Goal: Information Seeking & Learning: Learn about a topic

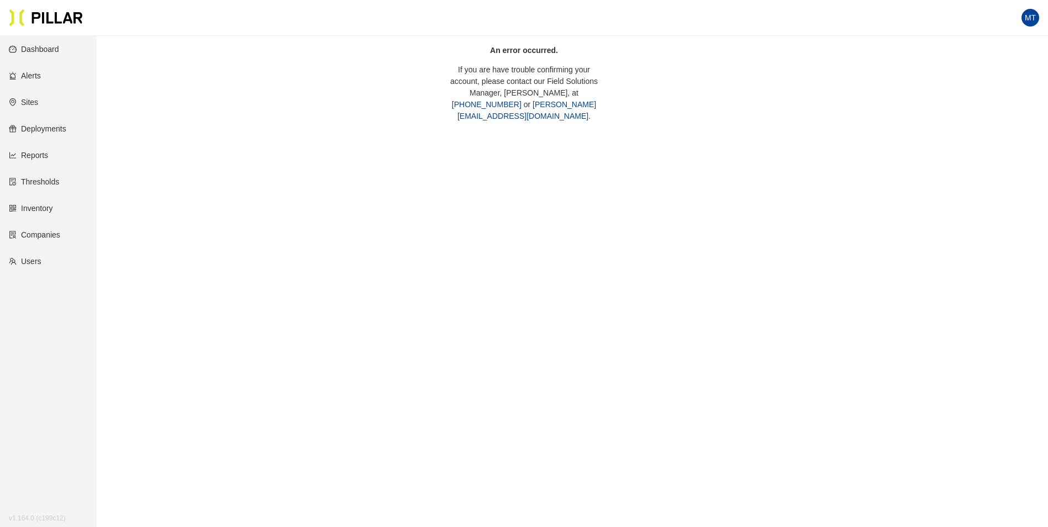
click at [51, 54] on link "Dashboard" at bounding box center [34, 49] width 50 height 9
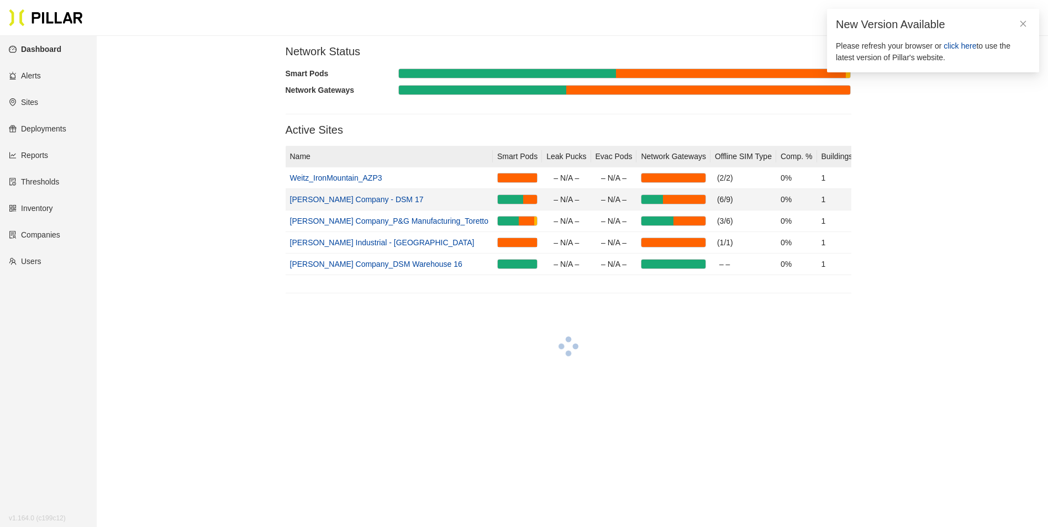
click at [339, 200] on link "[PERSON_NAME] Company - DSM 17" at bounding box center [357, 199] width 134 height 9
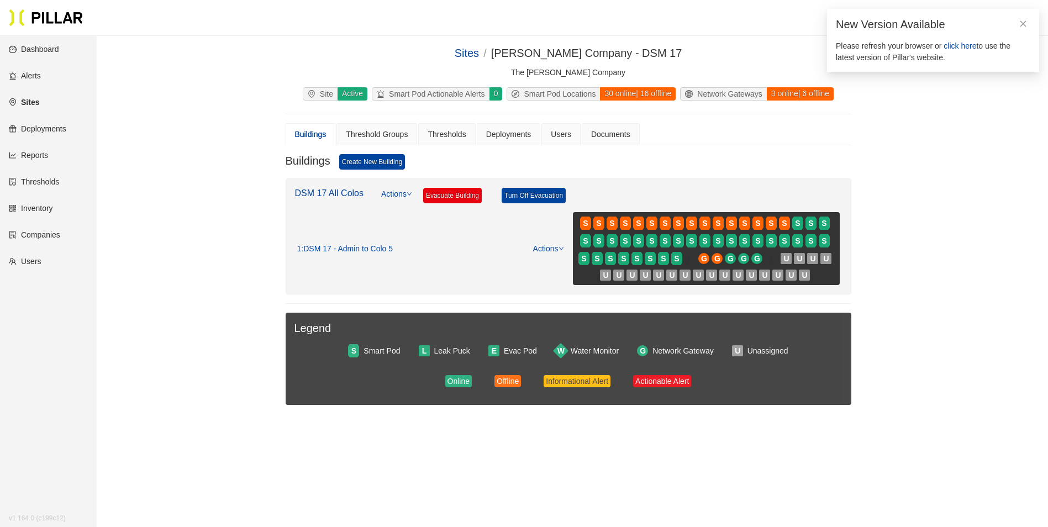
click at [649, 97] on div "30 online | 16 offline" at bounding box center [637, 93] width 76 height 13
click at [341, 194] on link "DSM 17 All Colos" at bounding box center [329, 192] width 69 height 9
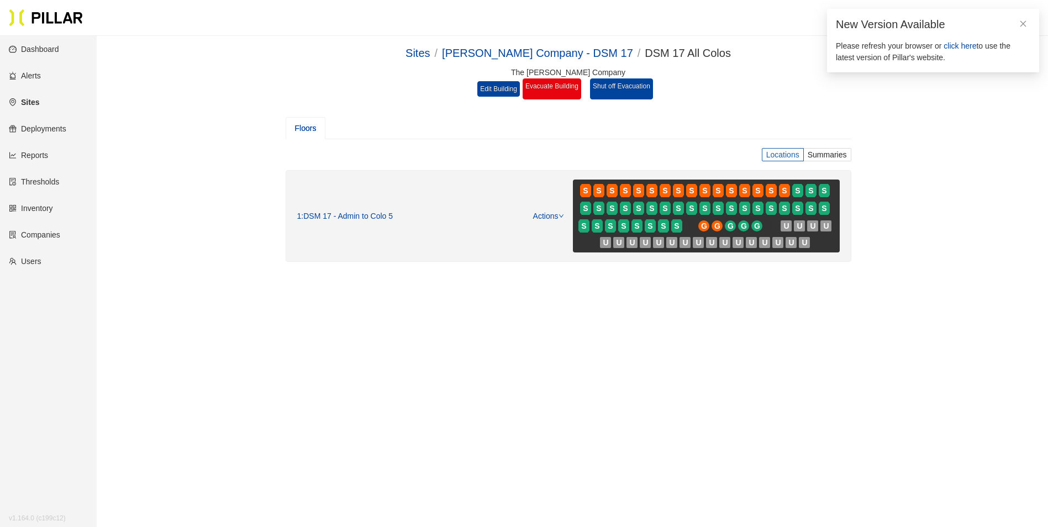
click at [777, 150] on label "Locations" at bounding box center [783, 154] width 42 height 13
click at [0, 0] on input "Locations" at bounding box center [0, 0] width 0 height 0
click at [829, 152] on span "Summaries" at bounding box center [826, 154] width 39 height 9
click at [0, 0] on input "Summaries" at bounding box center [0, 0] width 0 height 0
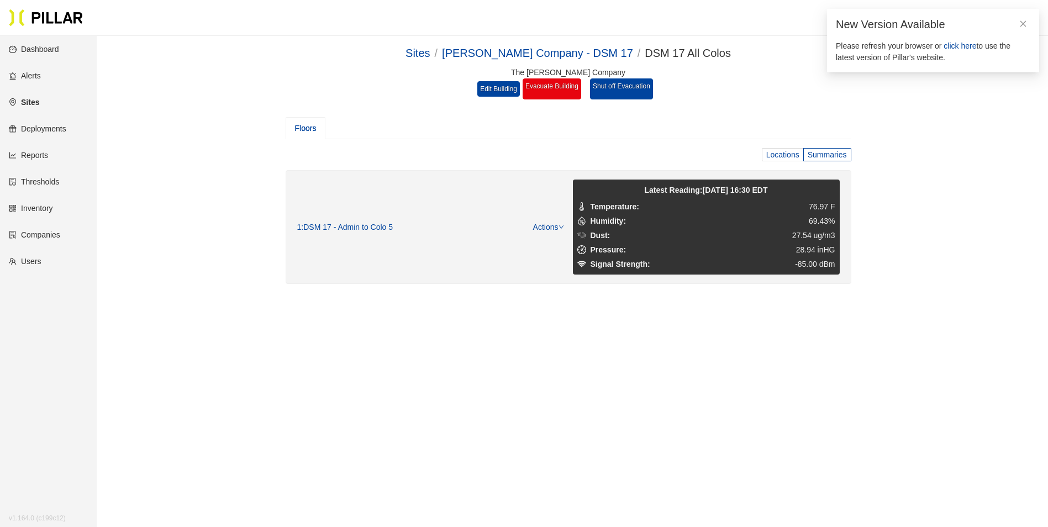
click at [779, 154] on span "Locations" at bounding box center [782, 154] width 33 height 9
click at [0, 0] on input "Locations" at bounding box center [0, 0] width 0 height 0
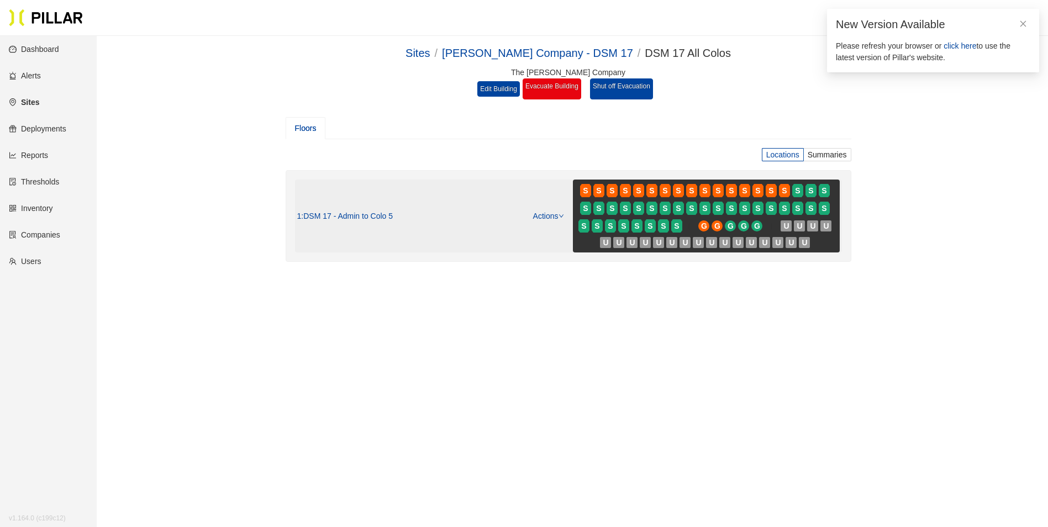
click at [340, 215] on span ": DSM 17 - Admin to Colo 5" at bounding box center [347, 217] width 92 height 10
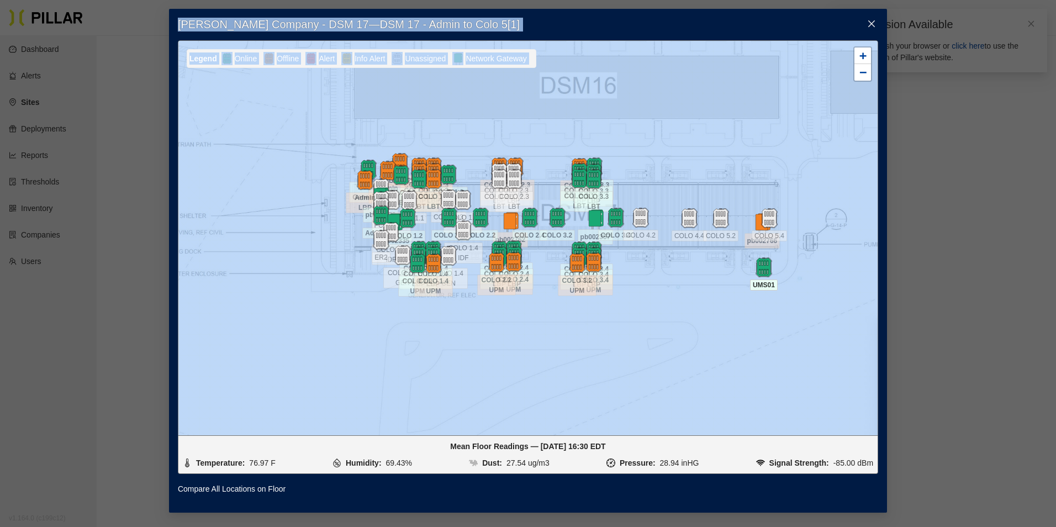
drag, startPoint x: 159, startPoint y: 6, endPoint x: 745, endPoint y: 276, distance: 645.7
click at [745, 276] on div "[PERSON_NAME] Company - DSM 17 — DSM 17 - Admin to Colo 5 [ 1 ] Legend Online O…" at bounding box center [528, 263] width 1056 height 527
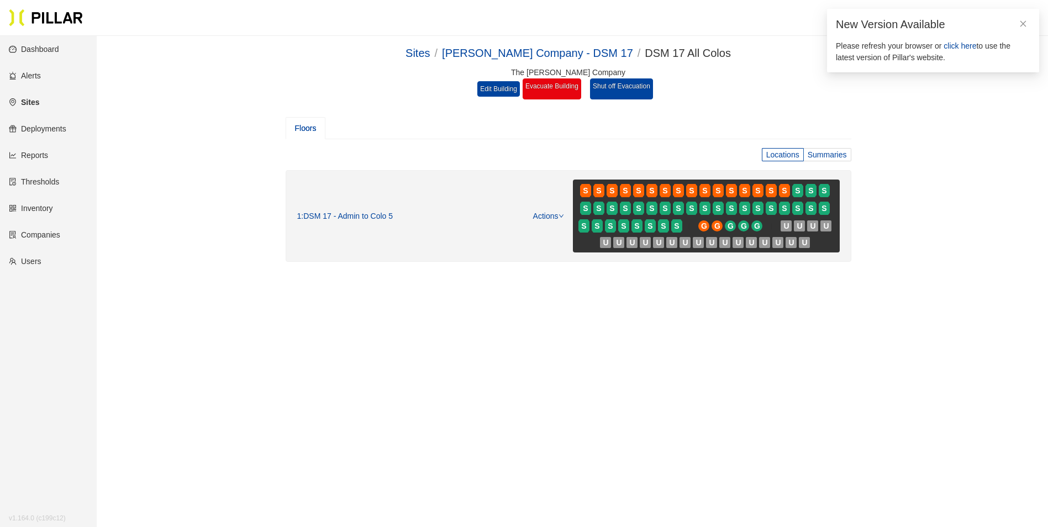
click at [838, 150] on span "Summaries" at bounding box center [826, 154] width 39 height 9
click at [0, 0] on input "Summaries" at bounding box center [0, 0] width 0 height 0
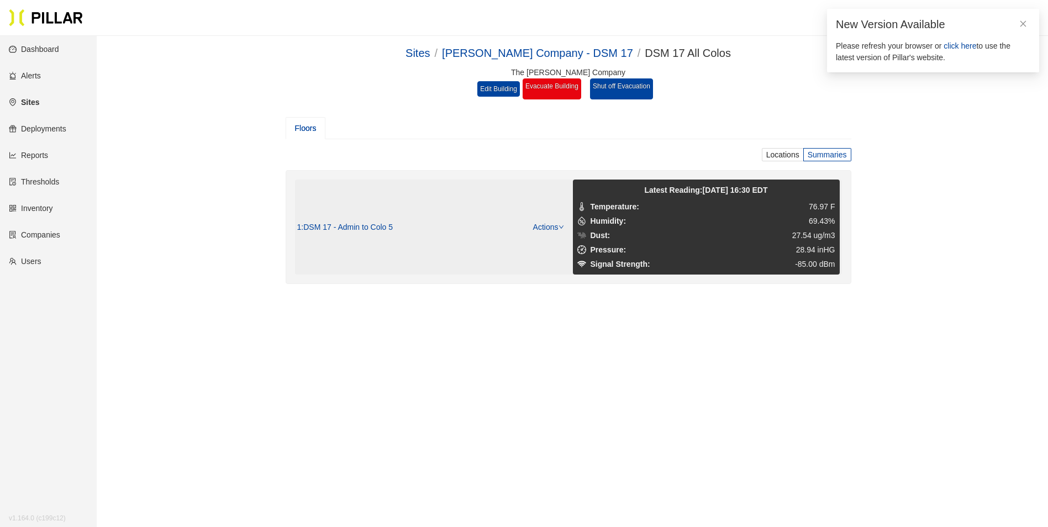
click at [342, 228] on span ": DSM 17 - Admin to Colo 5" at bounding box center [347, 228] width 92 height 10
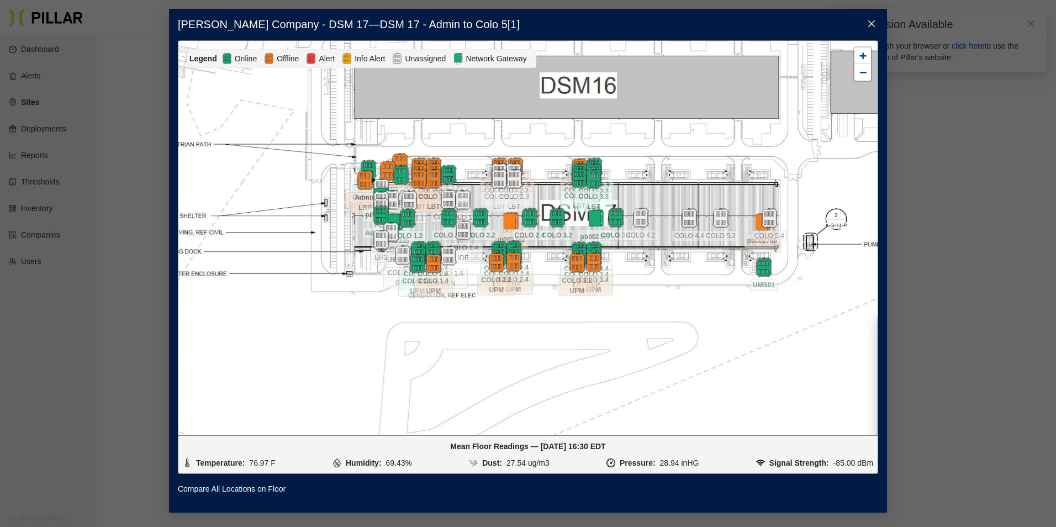
click at [980, 307] on div "[PERSON_NAME] Company - DSM 17 — DSM 17 - Admin to Colo 5 [ 1 ] Legend Online O…" at bounding box center [528, 263] width 1056 height 527
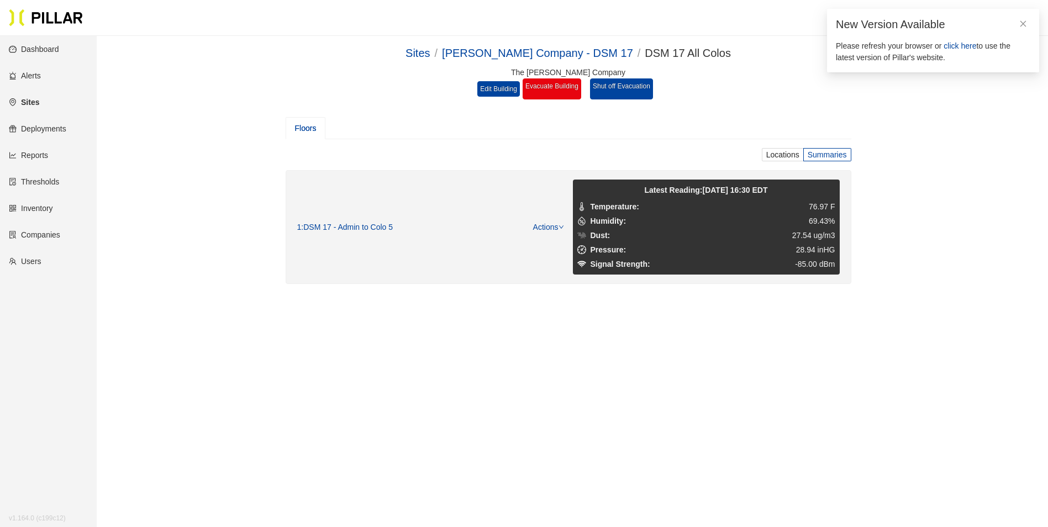
click at [708, 124] on div "Floors" at bounding box center [569, 128] width 566 height 22
click at [299, 130] on div "Floors" at bounding box center [306, 128] width 22 height 12
click at [333, 377] on main "Sites / [PERSON_NAME] Company - DSM 17 / DSM 17 All Colos / The [PERSON_NAME] C…" at bounding box center [524, 299] width 1048 height 527
click at [357, 225] on span ": DSM 17 - Admin to Colo 5" at bounding box center [347, 228] width 92 height 10
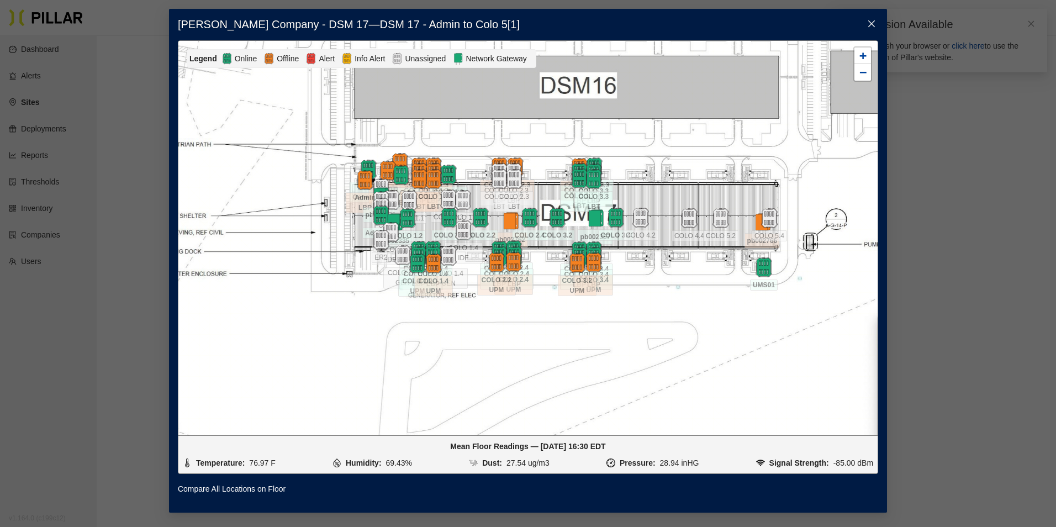
drag, startPoint x: 317, startPoint y: 373, endPoint x: 989, endPoint y: 333, distance: 672.8
click at [989, 333] on div "[PERSON_NAME] Company - DSM 17 — DSM 17 - Admin to Colo 5 [ 1 ] Legend Online O…" at bounding box center [528, 263] width 1056 height 527
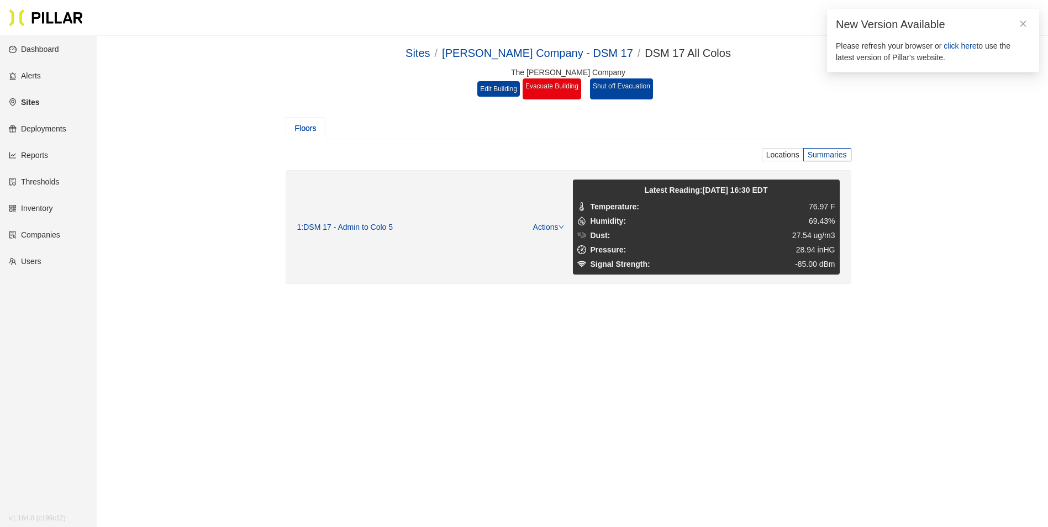
click at [315, 135] on div "Floors" at bounding box center [306, 128] width 40 height 22
click at [360, 229] on span ": DSM 17 - Admin to Colo 5" at bounding box center [347, 228] width 92 height 10
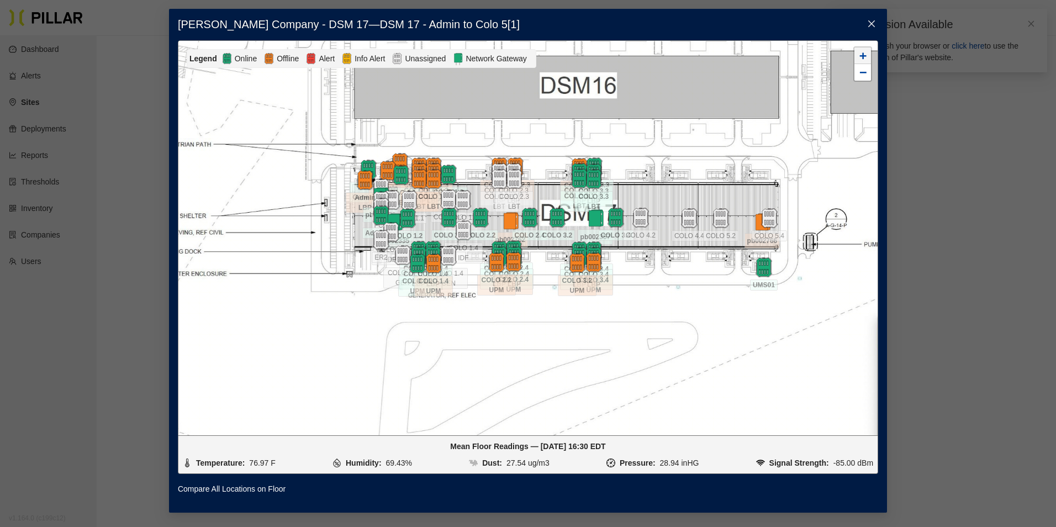
click at [867, 56] on link "+" at bounding box center [862, 55] width 17 height 17
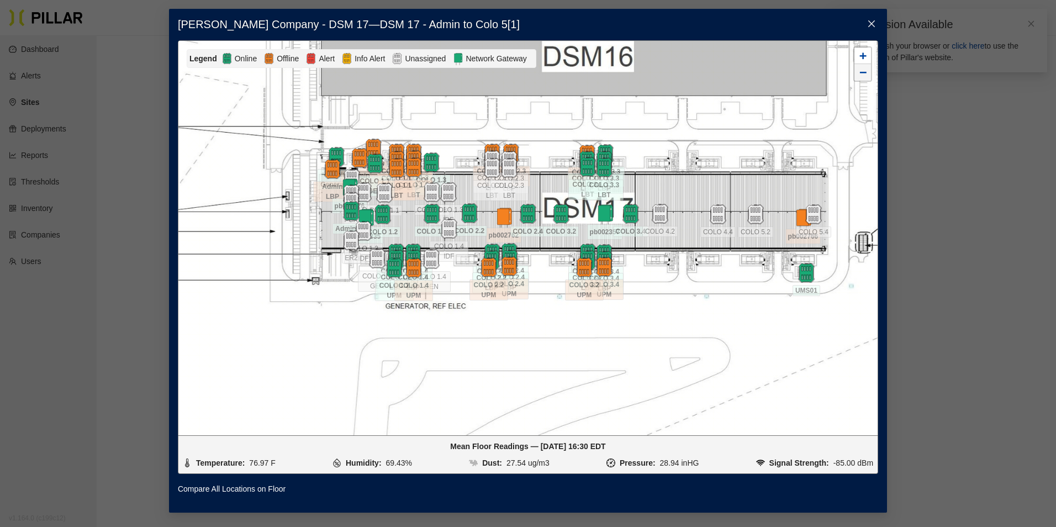
click at [862, 72] on span "−" at bounding box center [862, 72] width 7 height 14
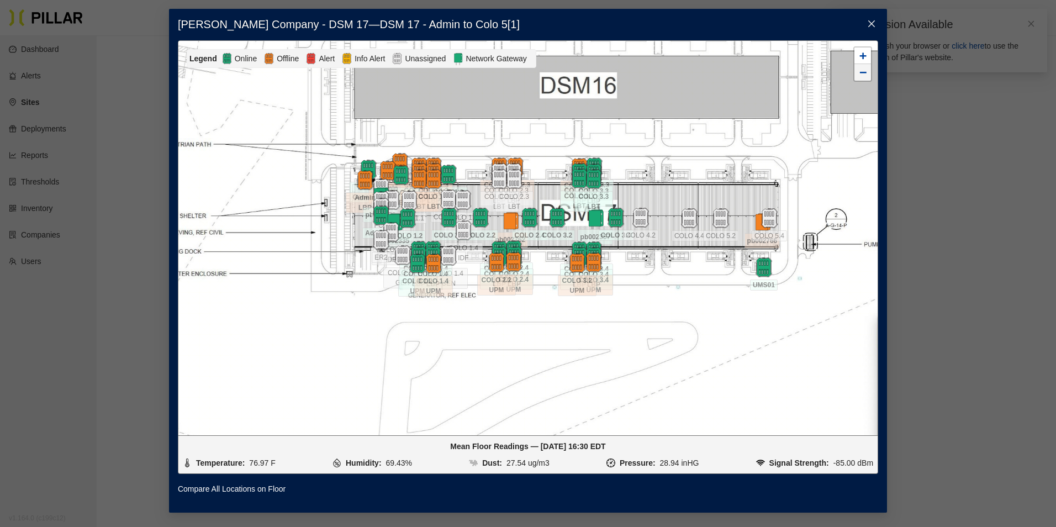
click at [862, 72] on span "−" at bounding box center [862, 72] width 7 height 14
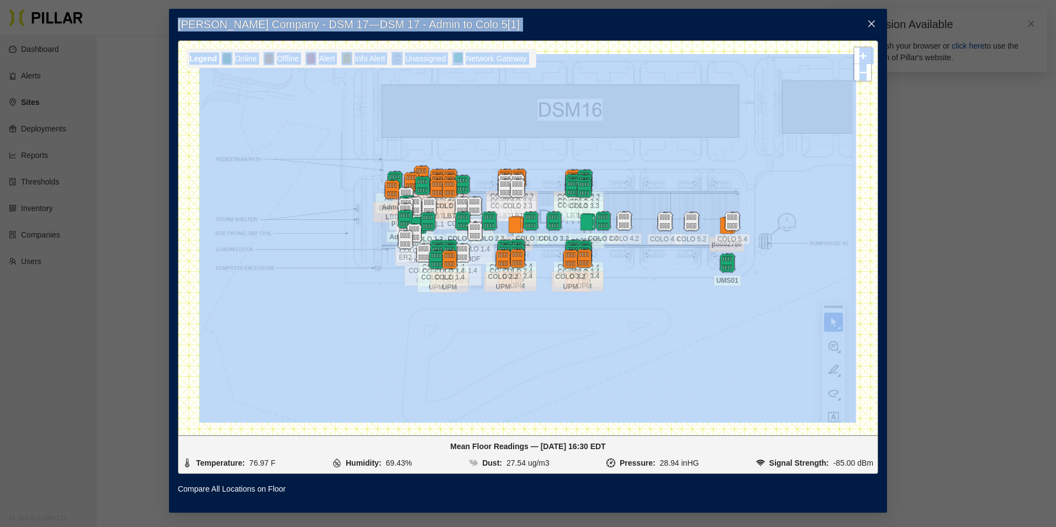
drag, startPoint x: 113, startPoint y: 9, endPoint x: 874, endPoint y: 191, distance: 782.4
click at [874, 191] on div "[PERSON_NAME] Company - DSM 17 — DSM 17 - Admin to Colo 5 [ 1 ] Legend Online O…" at bounding box center [528, 263] width 1056 height 527
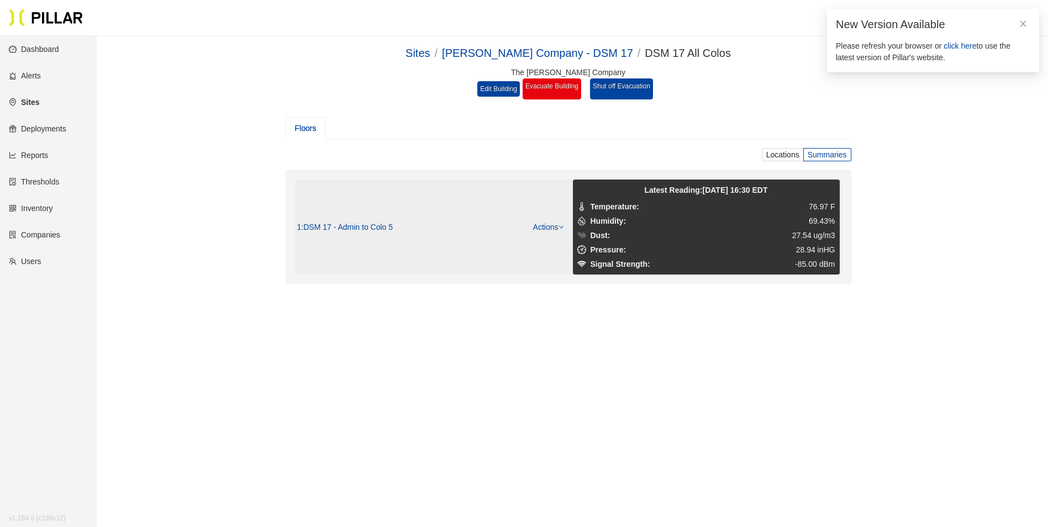
click at [318, 226] on span ": DSM 17 - Admin to Colo 5" at bounding box center [347, 228] width 92 height 10
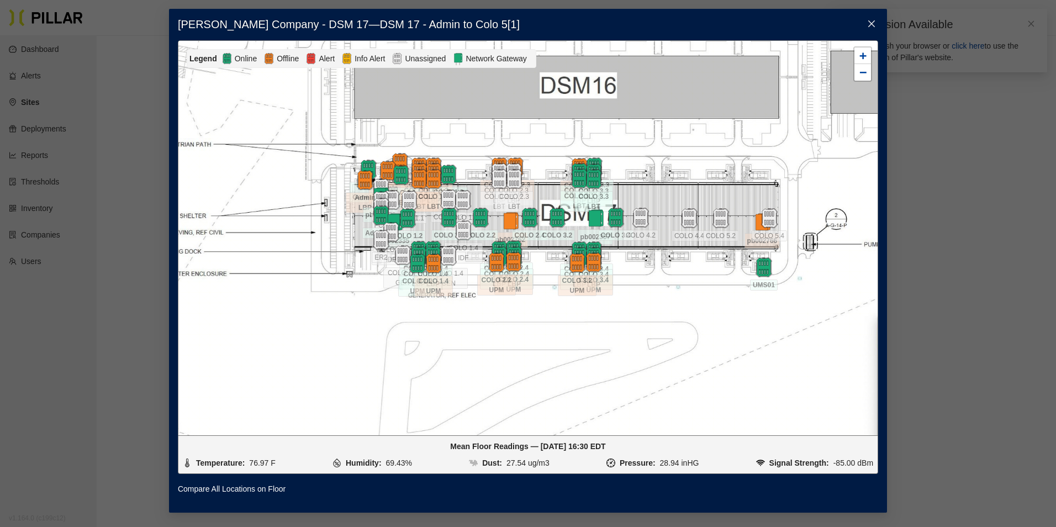
click at [154, 382] on div "[PERSON_NAME] Company - DSM 17 — DSM 17 - Admin to Colo 5 [ 1 ] Legend Online O…" at bounding box center [528, 263] width 1056 height 527
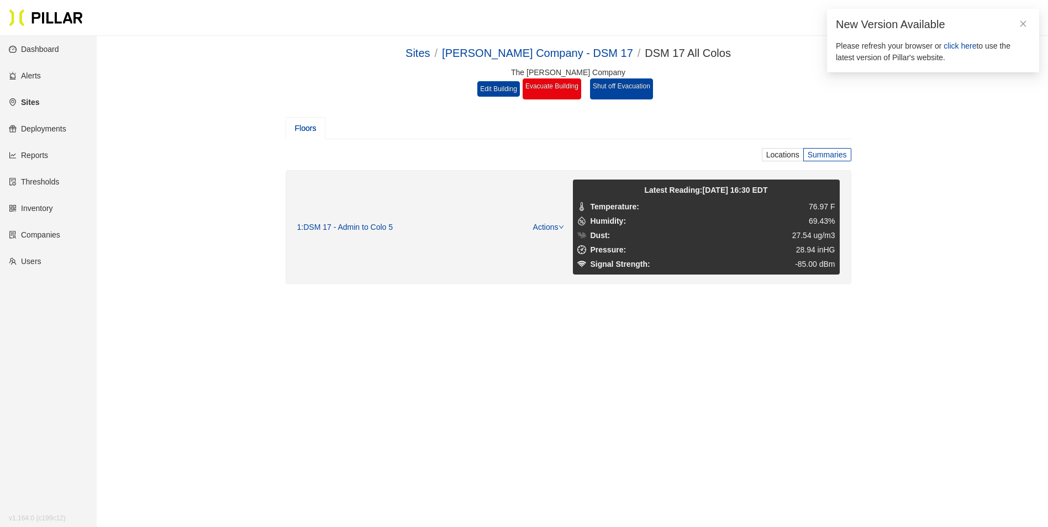
click at [45, 47] on link "Dashboard" at bounding box center [34, 49] width 50 height 9
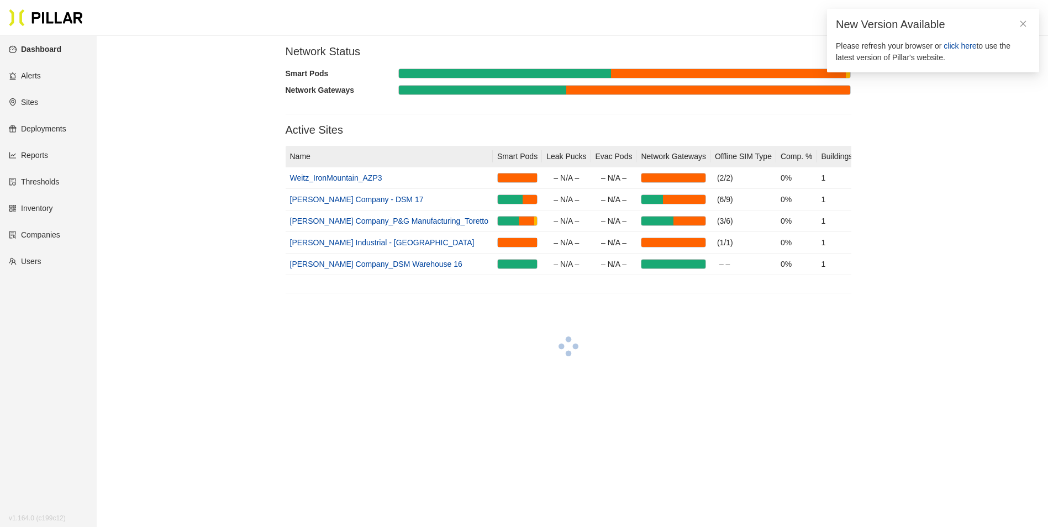
click at [32, 102] on link "Sites" at bounding box center [23, 102] width 29 height 9
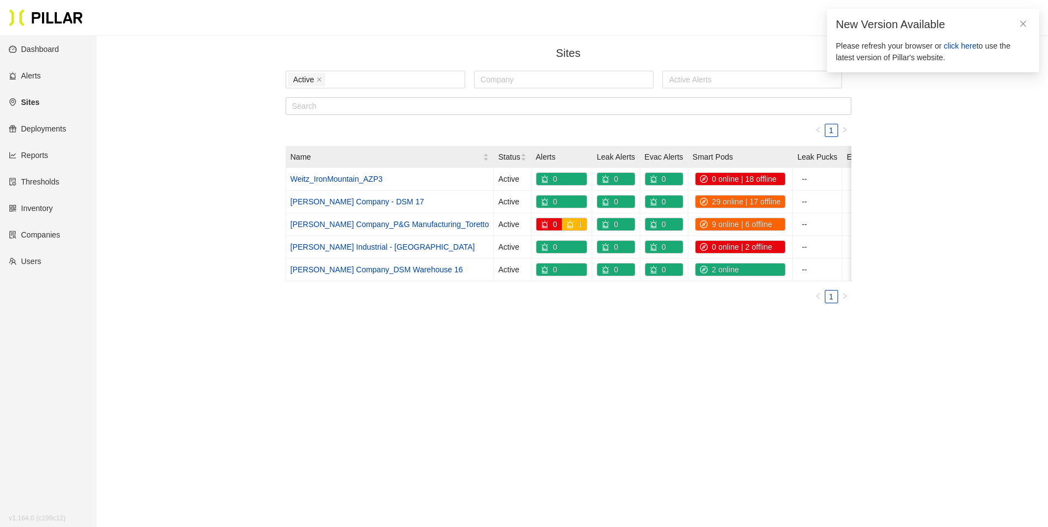
click at [47, 207] on link "Inventory" at bounding box center [31, 208] width 44 height 9
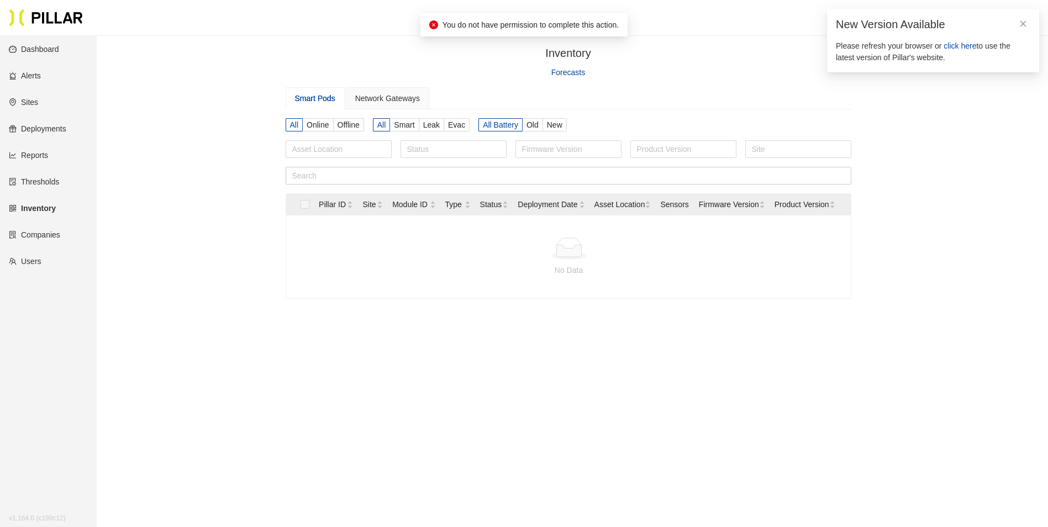
click at [32, 260] on link "Users" at bounding box center [25, 261] width 33 height 9
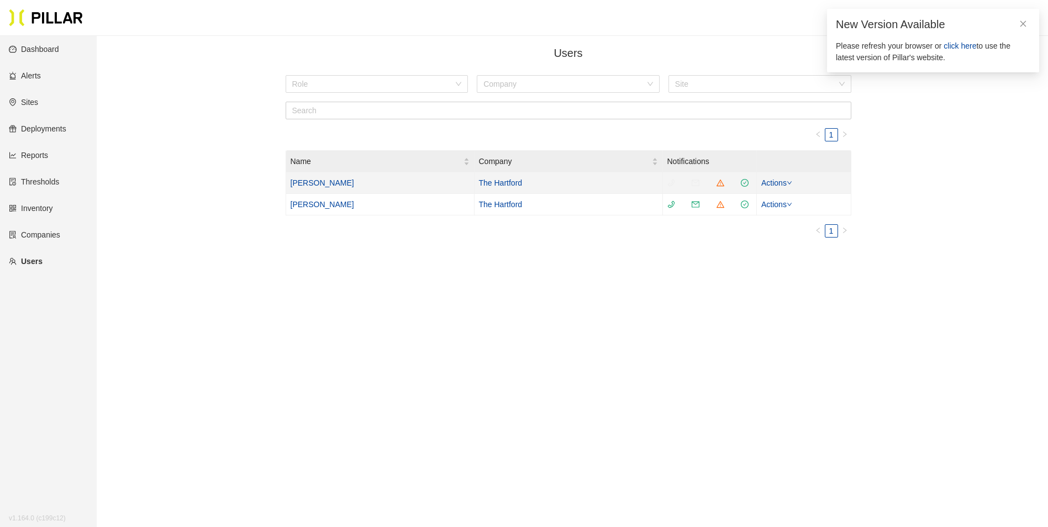
click at [792, 181] on icon "down" at bounding box center [789, 183] width 6 height 6
click at [727, 183] on span at bounding box center [721, 183] width 11 height 12
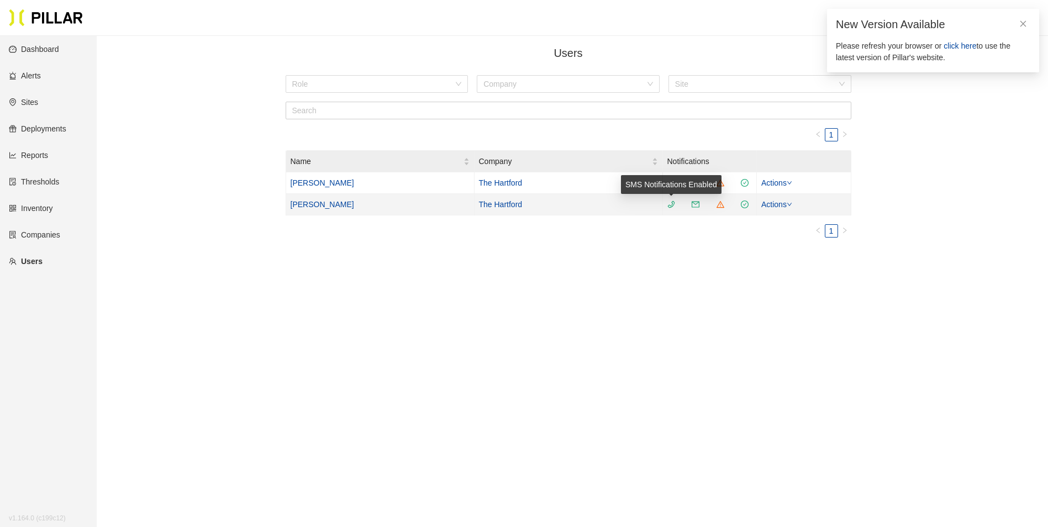
click at [670, 207] on icon "phone" at bounding box center [671, 204] width 8 height 8
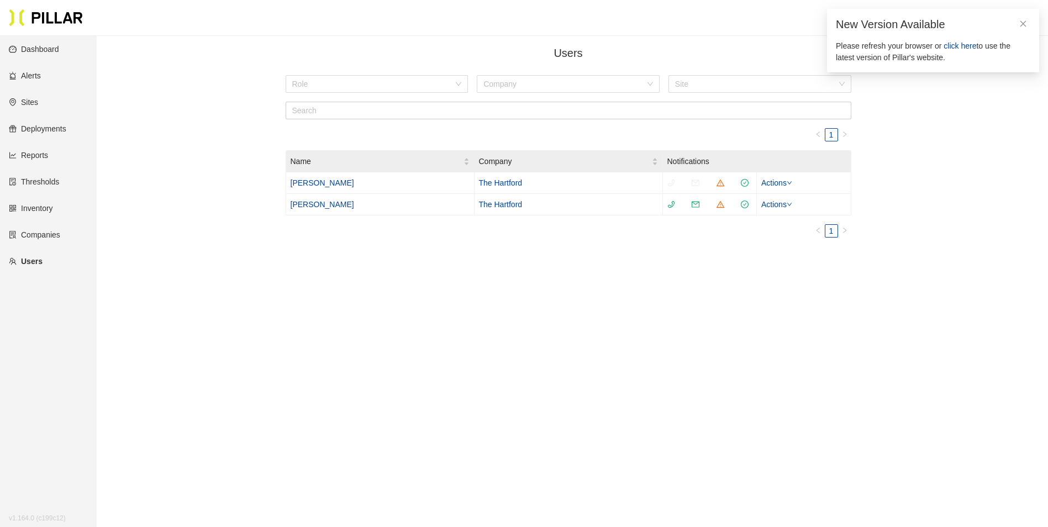
click at [520, 281] on main "Users / Role Company Site 1 Name Company Notifications [PERSON_NAME] The Hartfo…" at bounding box center [524, 299] width 1048 height 527
click at [62, 130] on link "Deployments" at bounding box center [37, 128] width 57 height 9
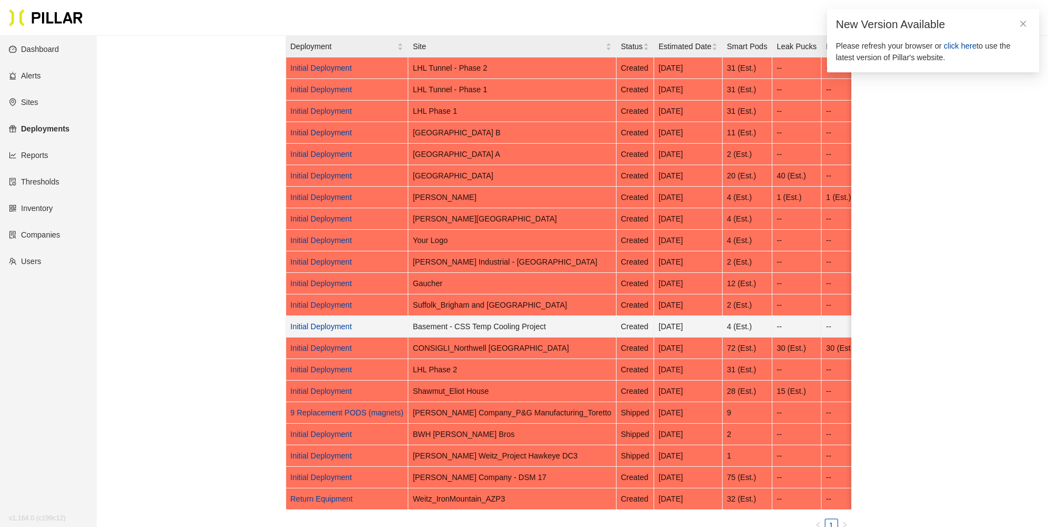
scroll to position [166, 0]
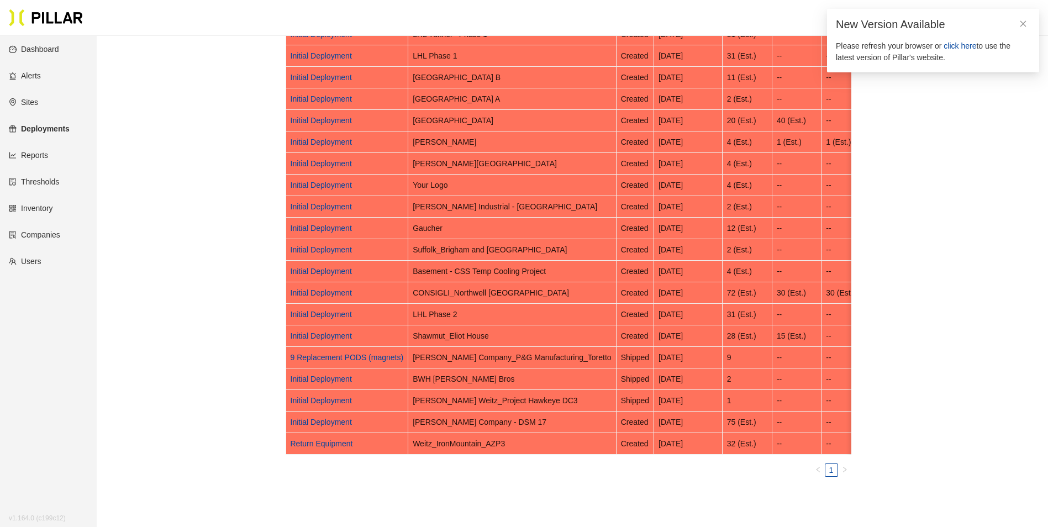
drag, startPoint x: 467, startPoint y: 463, endPoint x: 525, endPoint y: 462, distance: 57.4
click at [525, 455] on div "Deployment Site Status Estimated Date Smart Pods Leak Pucks Evac Pods Network G…" at bounding box center [568, 217] width 565 height 474
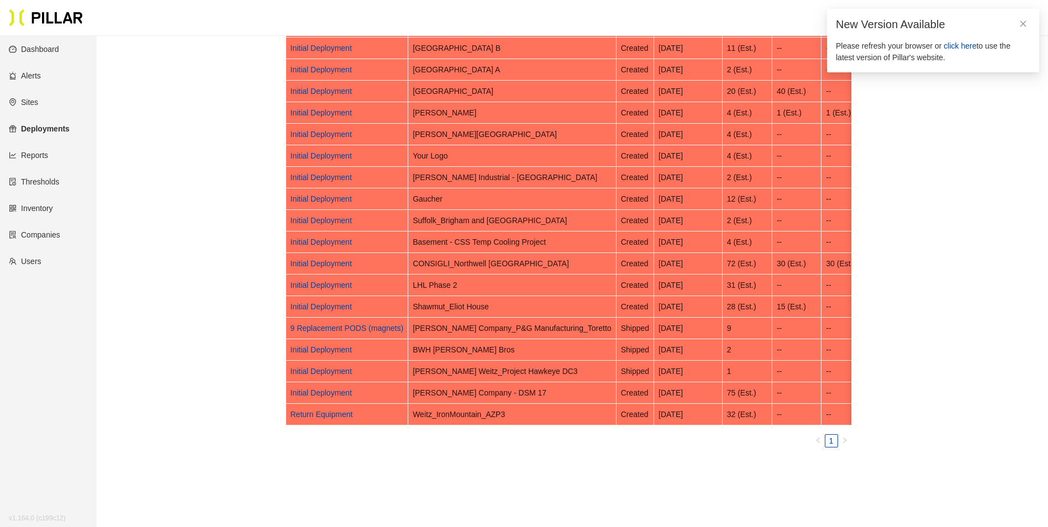
scroll to position [221, 0]
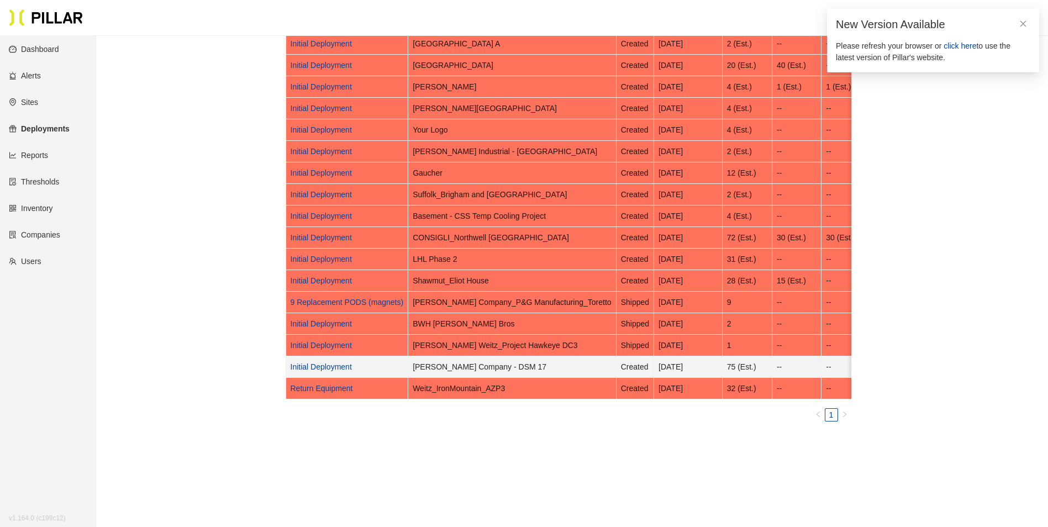
click at [333, 364] on link "Initial Deployment" at bounding box center [321, 366] width 61 height 9
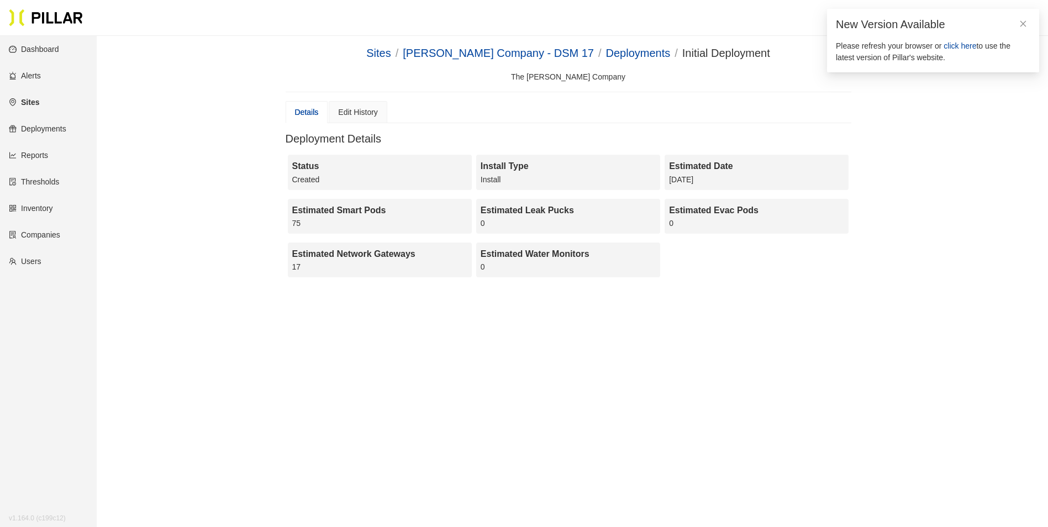
click at [159, 249] on div "Sites / [PERSON_NAME] Company - DSM 17 / Deployments / Initial Deployment / The…" at bounding box center [568, 165] width 889 height 241
click at [39, 209] on link "Inventory" at bounding box center [31, 208] width 44 height 9
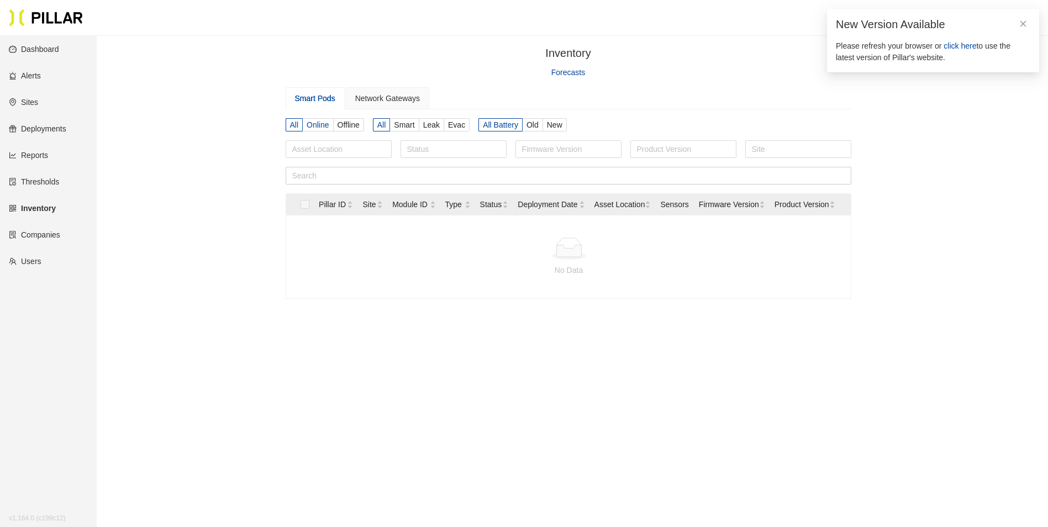
click at [328, 126] on span "Online" at bounding box center [318, 124] width 22 height 9
click at [0, 0] on input "Online" at bounding box center [0, 0] width 0 height 0
click at [50, 178] on link "Thresholds" at bounding box center [34, 181] width 50 height 9
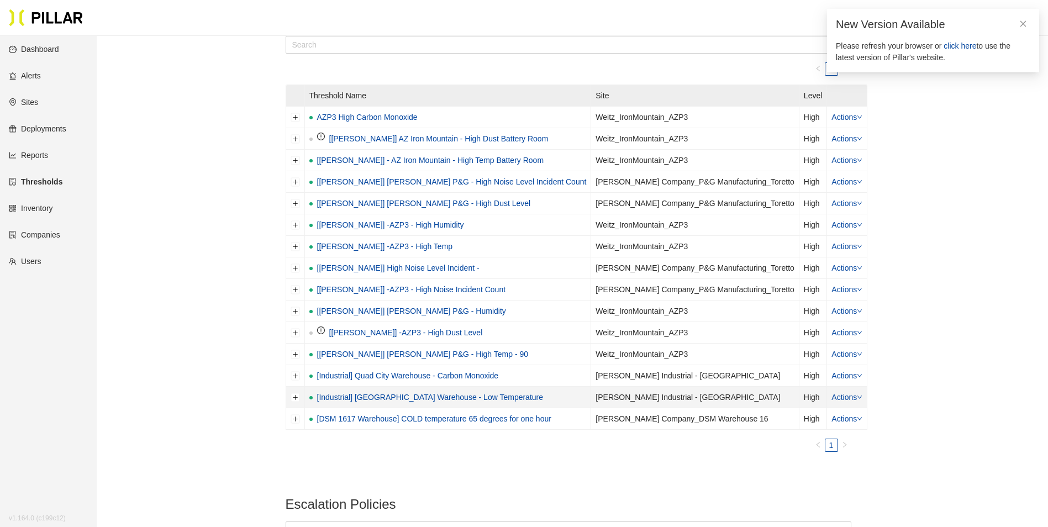
scroll to position [55, 0]
click at [44, 236] on link "Companies" at bounding box center [34, 234] width 51 height 9
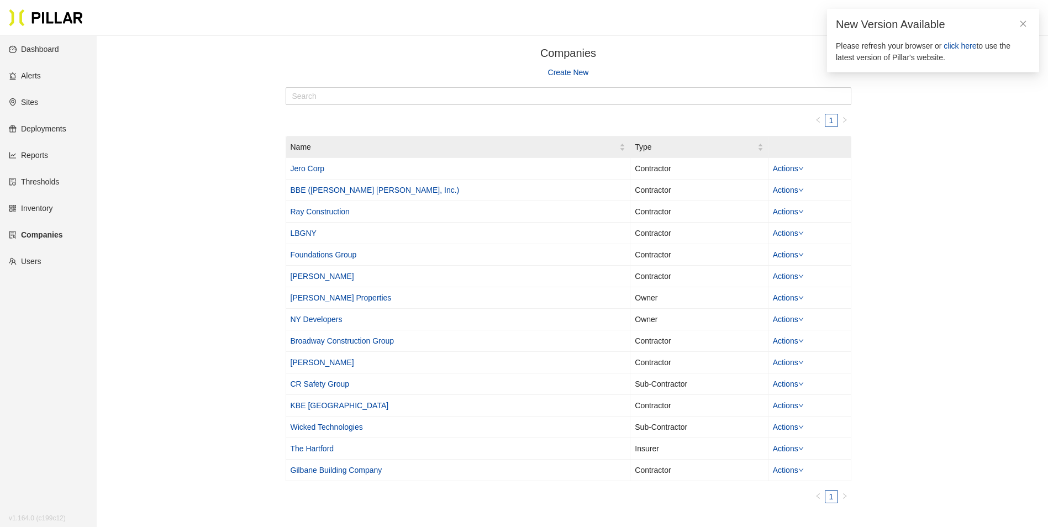
click at [44, 159] on link "Reports" at bounding box center [28, 155] width 39 height 9
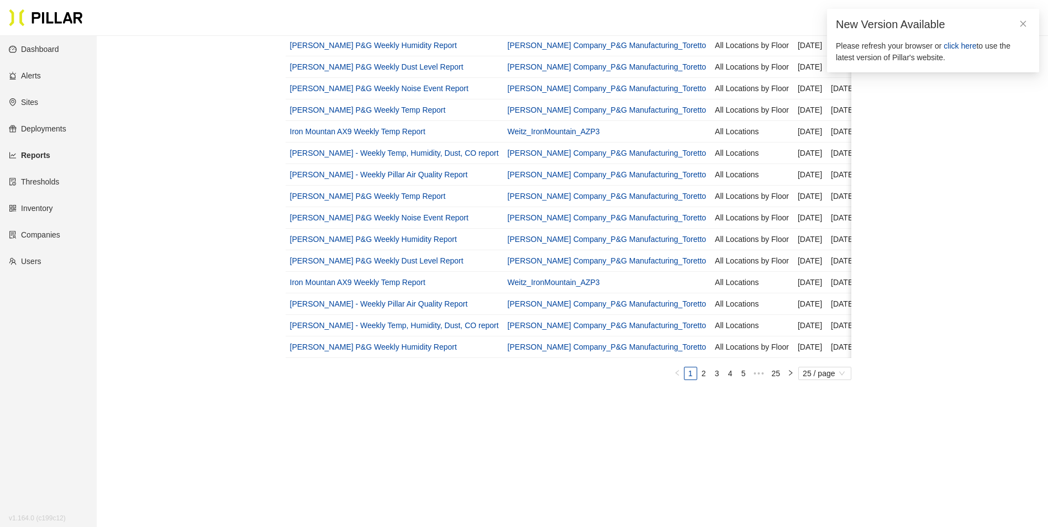
scroll to position [387, 0]
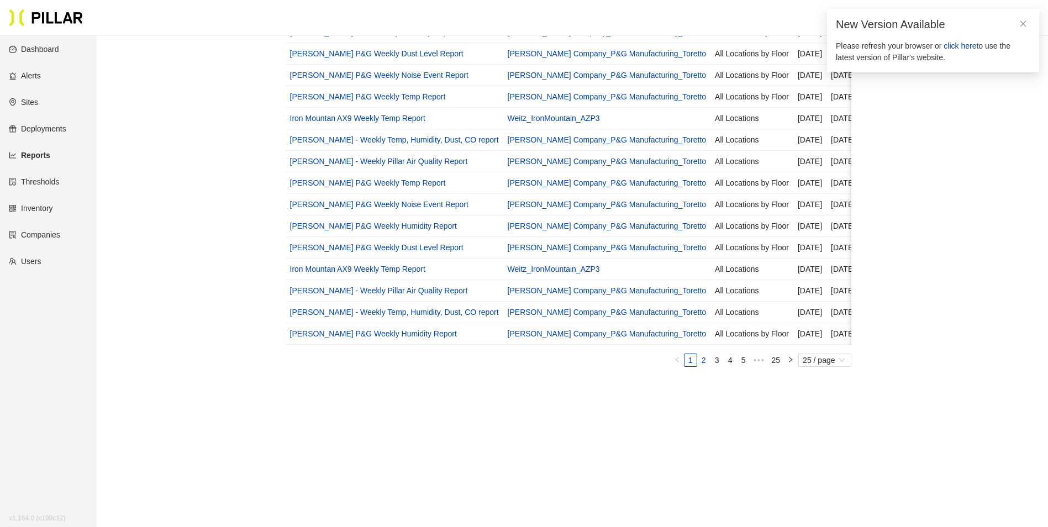
click at [700, 366] on link "2" at bounding box center [704, 360] width 12 height 12
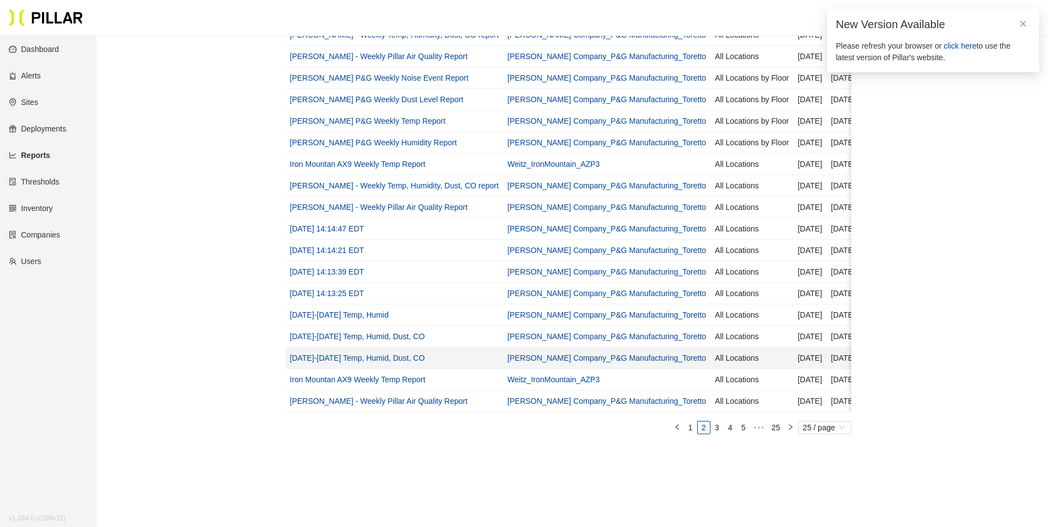
scroll to position [331, 0]
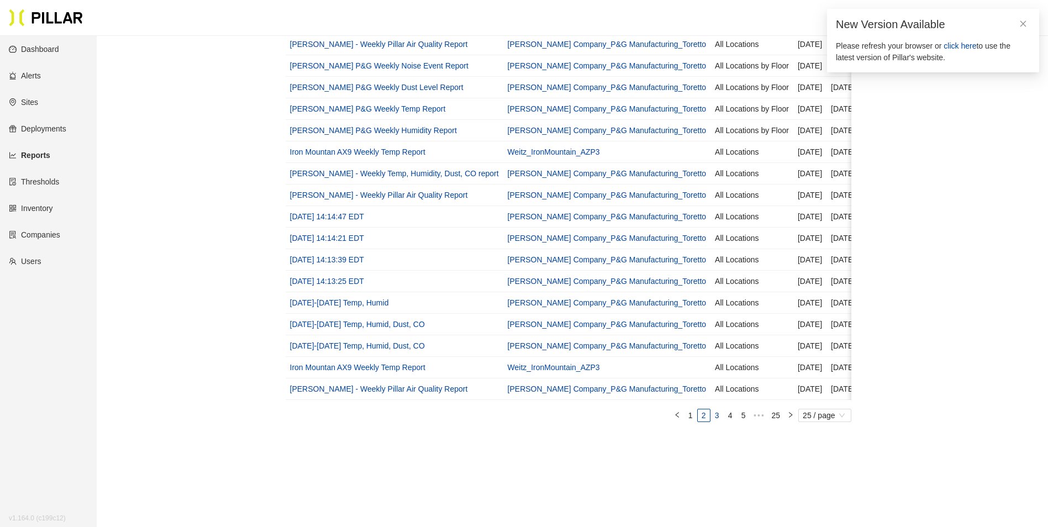
click at [717, 419] on link "3" at bounding box center [717, 415] width 12 height 12
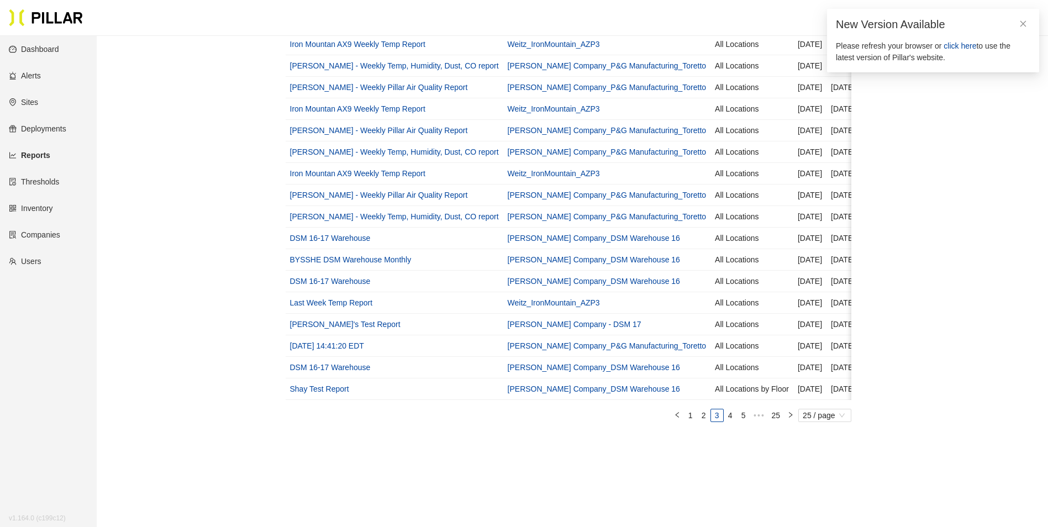
click at [31, 102] on link "Sites" at bounding box center [23, 102] width 29 height 9
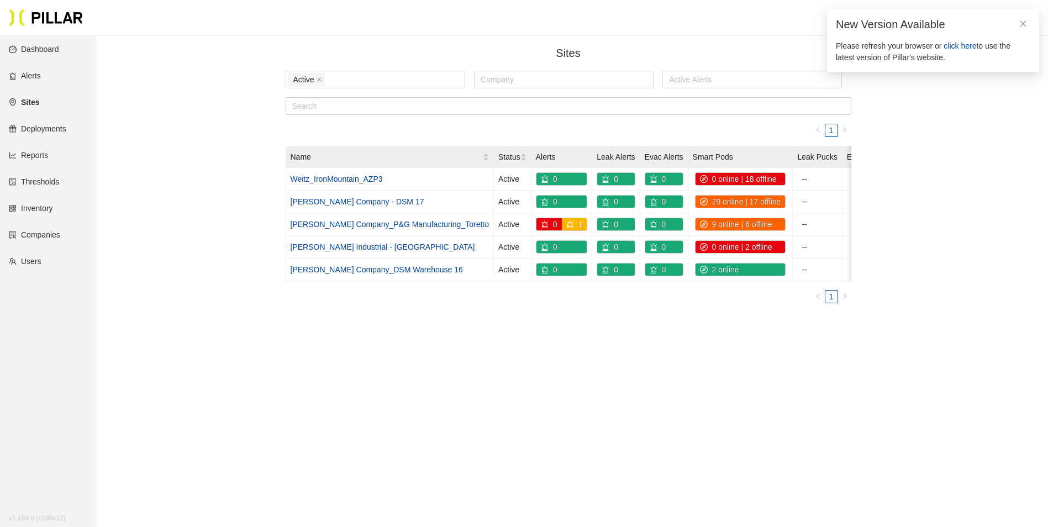
click at [879, 409] on main "Sites / Active Company Active Alerts 1 Name Status Alerts Leak Alerts Evac Aler…" at bounding box center [524, 299] width 1048 height 527
drag, startPoint x: 983, startPoint y: 242, endPoint x: 988, endPoint y: 205, distance: 38.0
click at [984, 238] on div "Sites / Active Company Active Alerts 1 Name Status Alerts Leak Alerts Evac Aler…" at bounding box center [568, 178] width 889 height 267
click at [1025, 22] on icon "close" at bounding box center [1023, 23] width 6 height 6
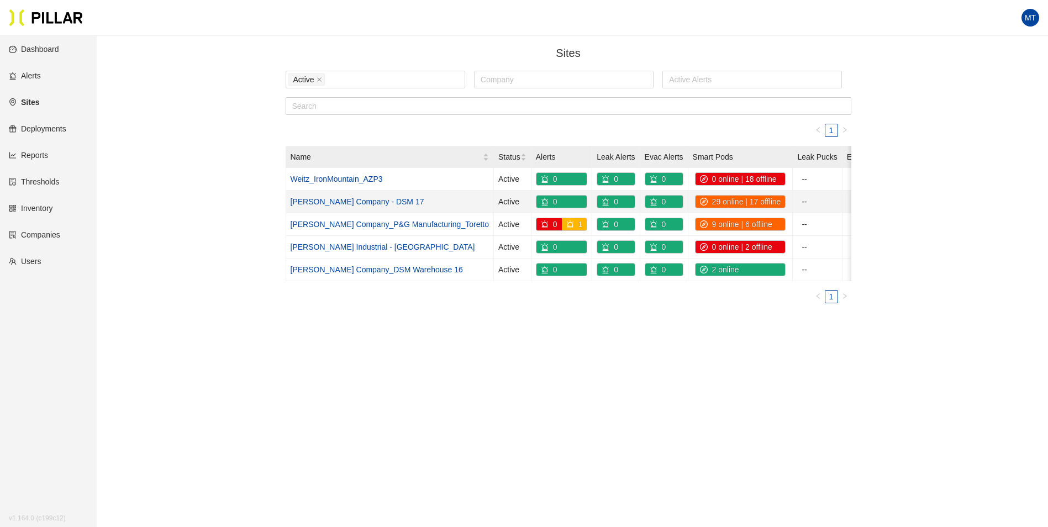
click at [338, 202] on link "[PERSON_NAME] Company - DSM 17" at bounding box center [358, 201] width 134 height 9
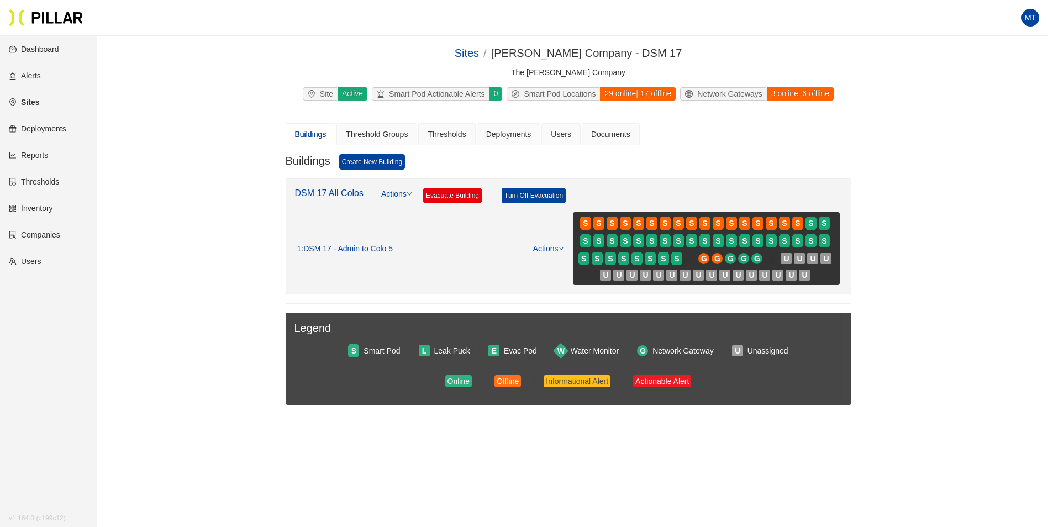
click at [404, 194] on link "Actions" at bounding box center [396, 200] width 31 height 24
click at [431, 244] on link "Create Floor" at bounding box center [409, 243] width 43 height 12
click at [558, 249] on icon "down" at bounding box center [561, 249] width 6 height 6
click at [556, 266] on link "View/Edit Floor Plan" at bounding box center [572, 266] width 70 height 12
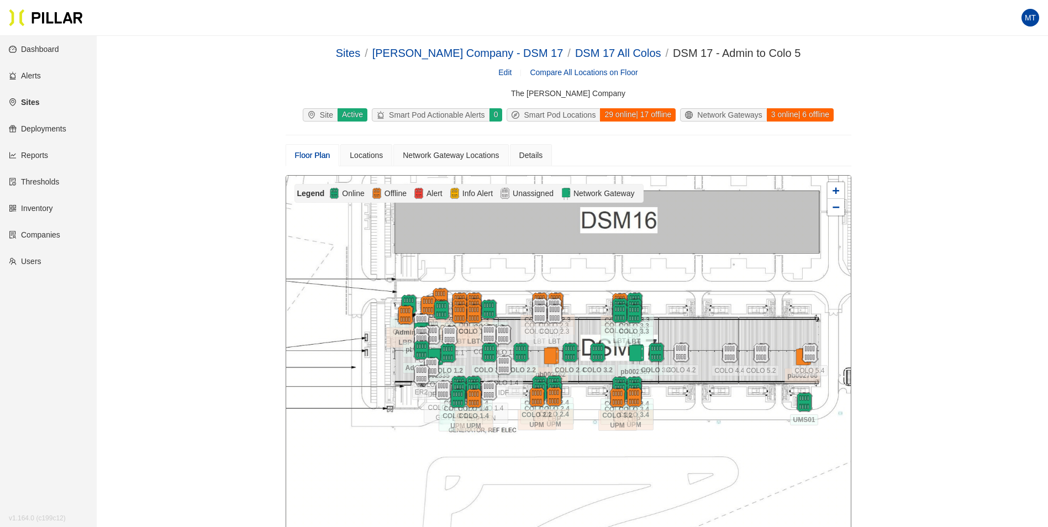
scroll to position [55, 0]
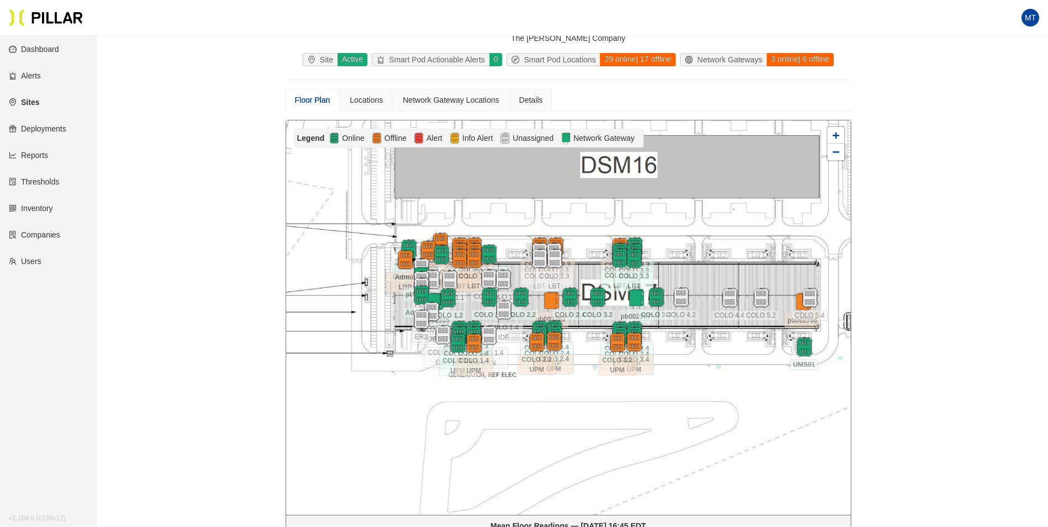
click at [588, 58] on div "Smart Pod Locations" at bounding box center [553, 60] width 93 height 12
click at [633, 61] on div "29 online | 17 offline" at bounding box center [637, 59] width 76 height 13
click at [751, 64] on div "Network Gateways" at bounding box center [723, 60] width 86 height 12
click at [793, 61] on div "3 online | 6 offline" at bounding box center [799, 59] width 67 height 13
click at [802, 350] on img at bounding box center [804, 347] width 24 height 24
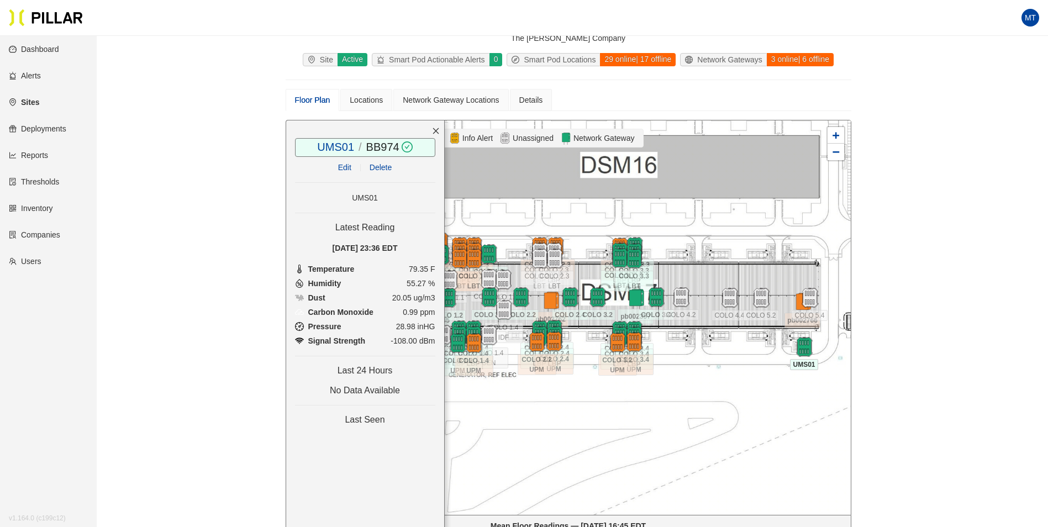
click at [436, 131] on icon "close" at bounding box center [435, 131] width 6 height 6
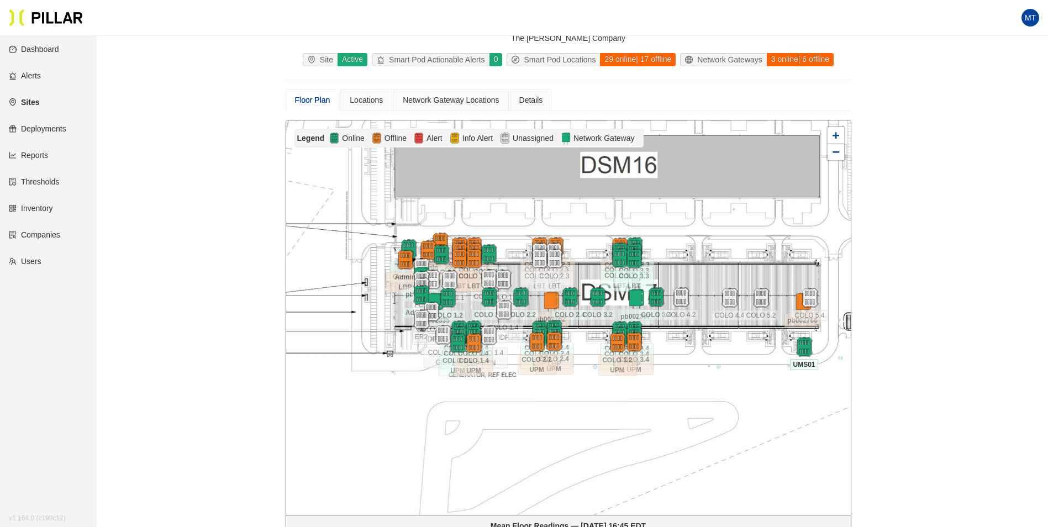
click at [321, 61] on div "Site" at bounding box center [320, 60] width 34 height 12
click at [343, 60] on div "Active" at bounding box center [352, 59] width 30 height 13
drag, startPoint x: 343, startPoint y: 60, endPoint x: 448, endPoint y: 81, distance: 107.0
click at [440, 59] on div "Smart Pod Actionable Alerts" at bounding box center [430, 60] width 117 height 12
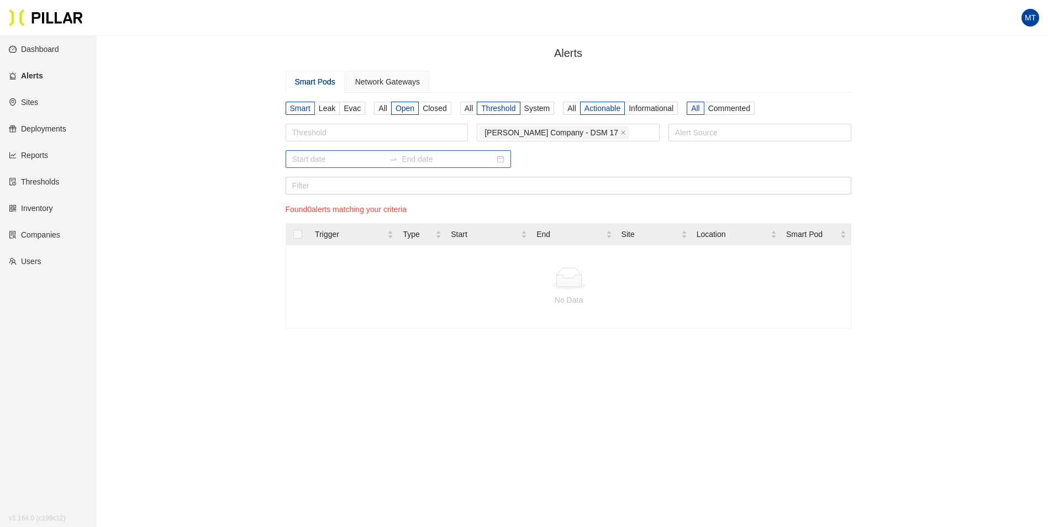
click at [389, 160] on icon "swap-right" at bounding box center [393, 159] width 9 height 9
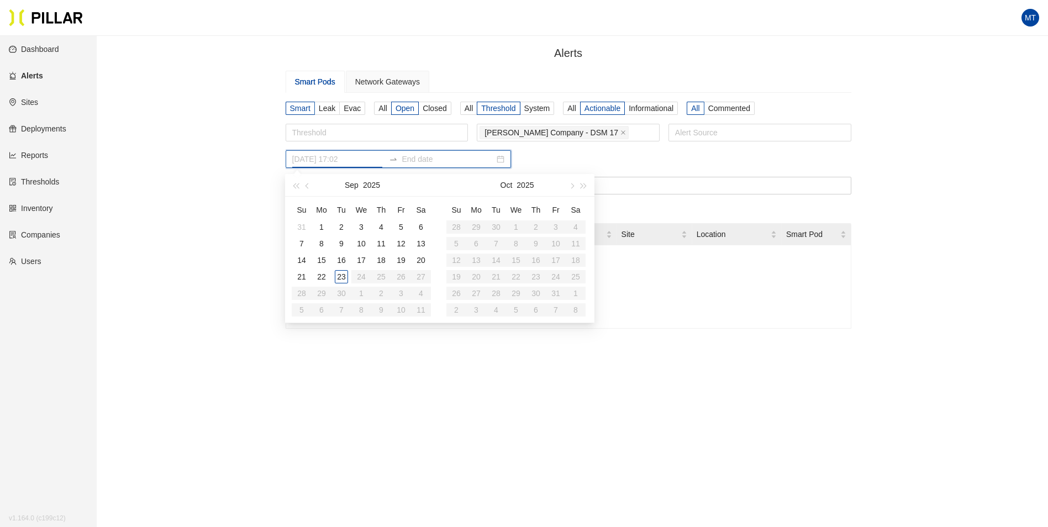
type input "[DATE] 17:02"
click at [325, 227] on div "1" at bounding box center [321, 226] width 13 height 13
type input "[DATE] 17:02"
click at [462, 161] on input at bounding box center [448, 159] width 92 height 12
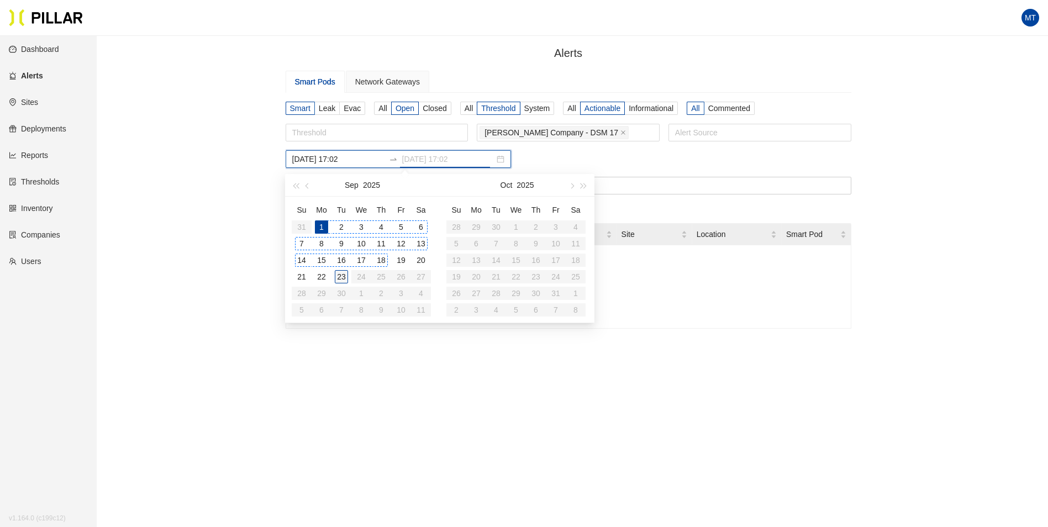
type input "[DATE] 17:02"
click at [340, 274] on div "23" at bounding box center [341, 276] width 13 height 13
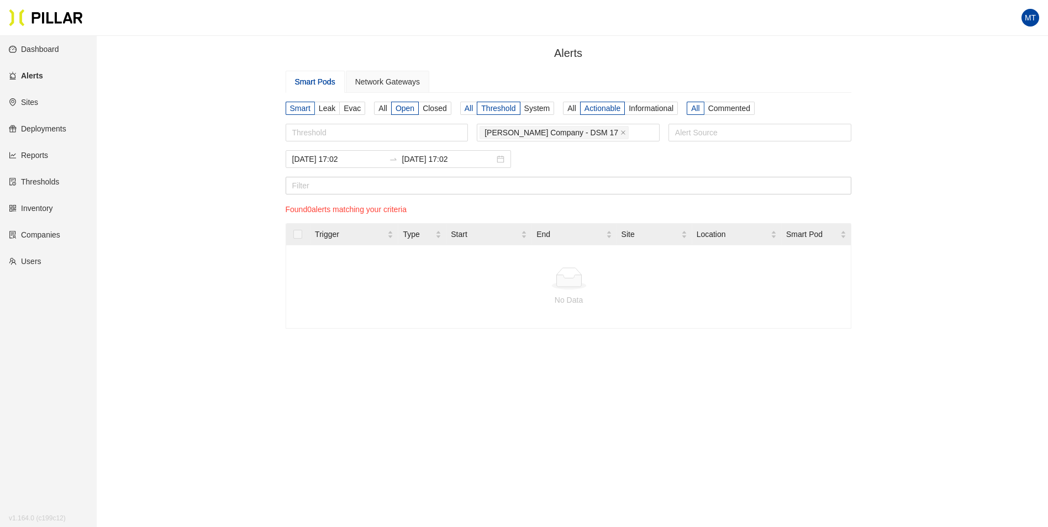
click at [467, 109] on span "All" at bounding box center [468, 108] width 9 height 9
click at [0, 0] on input "All" at bounding box center [0, 0] width 0 height 0
click at [545, 108] on span "System" at bounding box center [537, 108] width 26 height 9
click at [0, 0] on input "System" at bounding box center [0, 0] width 0 height 0
click at [443, 208] on section "Smart Leak Evac All Open Closed All Threshold System All Actionable Information…" at bounding box center [569, 220] width 566 height 236
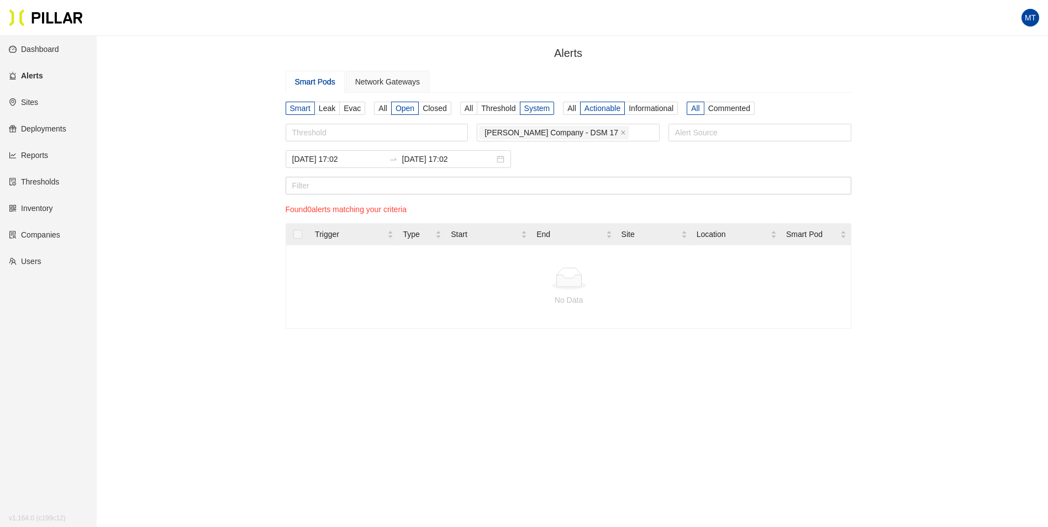
click at [66, 126] on link "Deployments" at bounding box center [37, 128] width 57 height 9
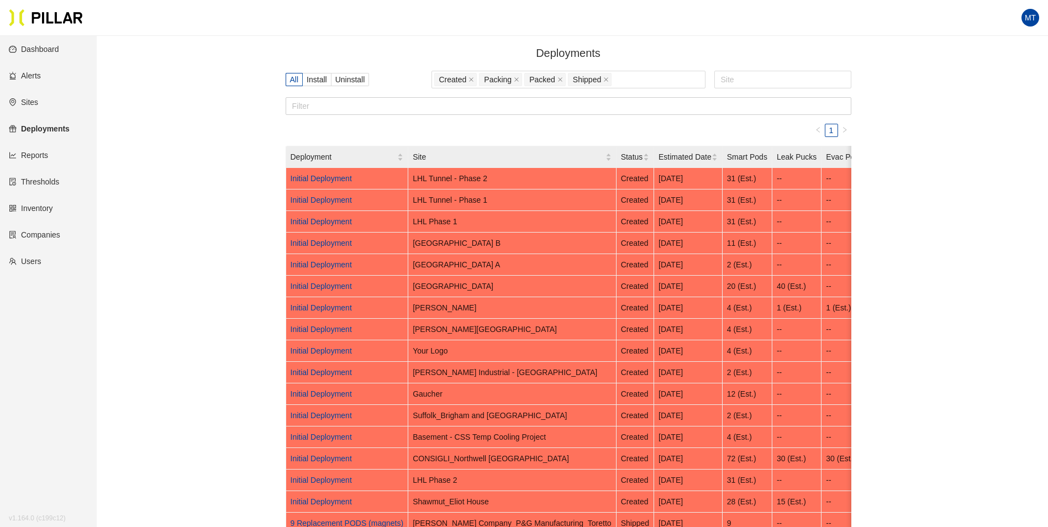
click at [36, 77] on link "Alerts" at bounding box center [25, 75] width 32 height 9
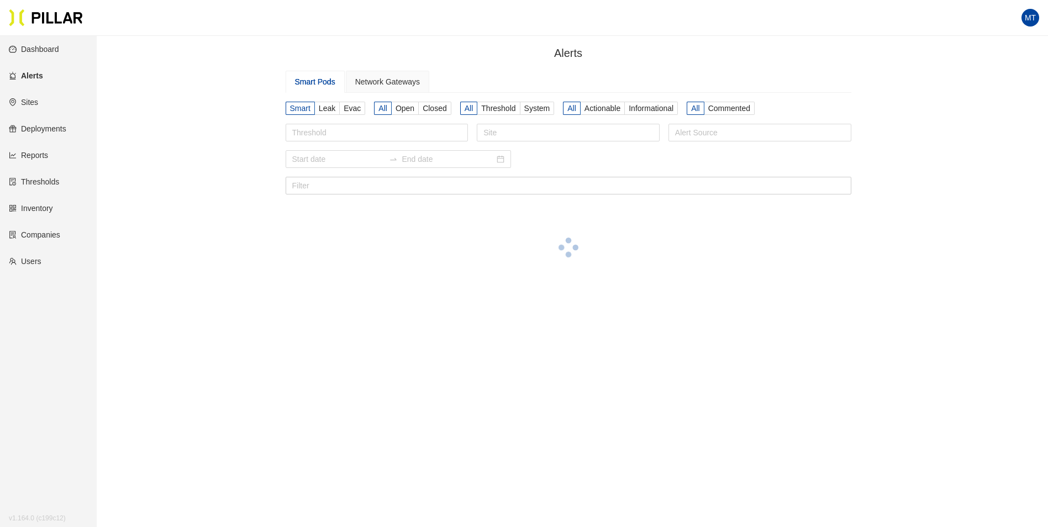
click at [53, 48] on link "Dashboard" at bounding box center [34, 49] width 50 height 9
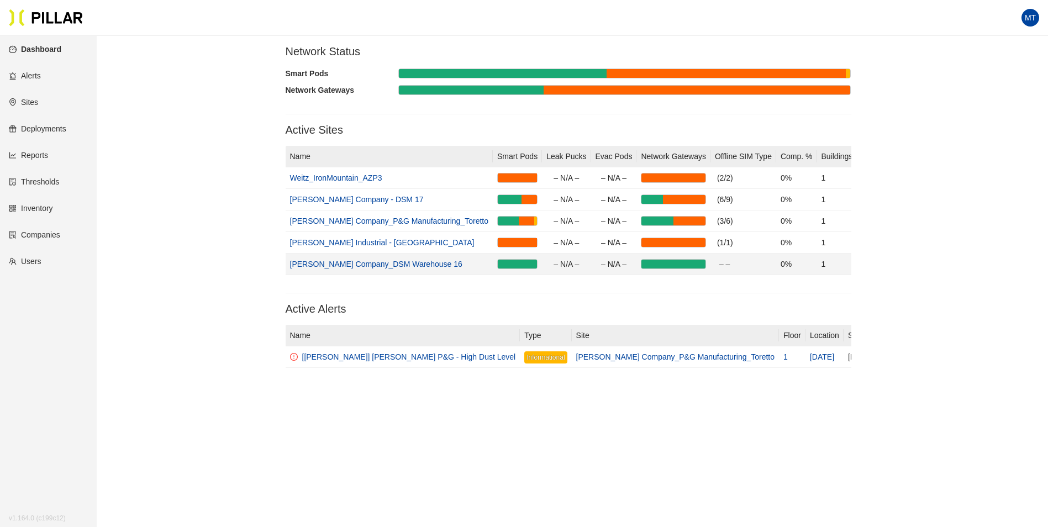
click at [359, 267] on link "[PERSON_NAME] Company_DSM Warehouse 16" at bounding box center [376, 264] width 172 height 9
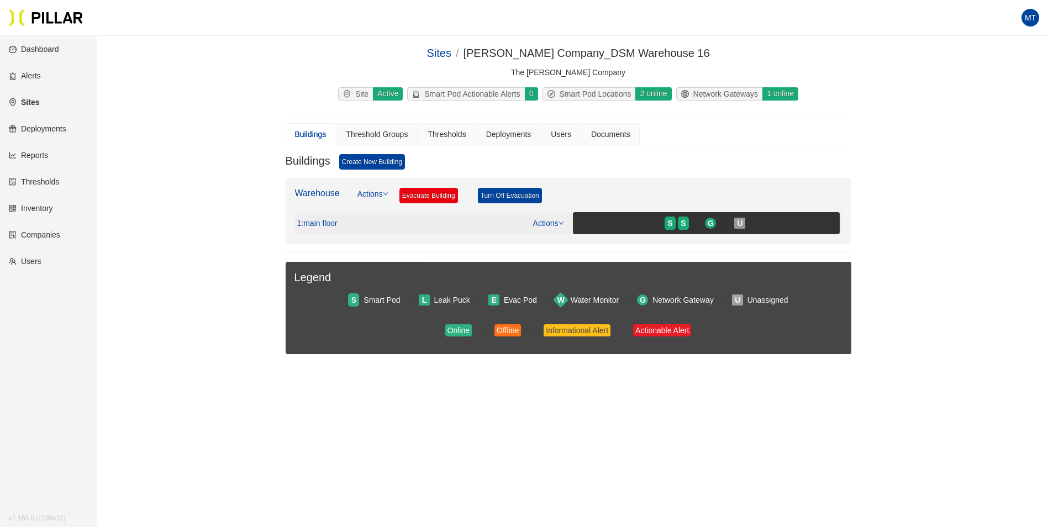
click at [326, 224] on span ": main floor" at bounding box center [319, 224] width 36 height 10
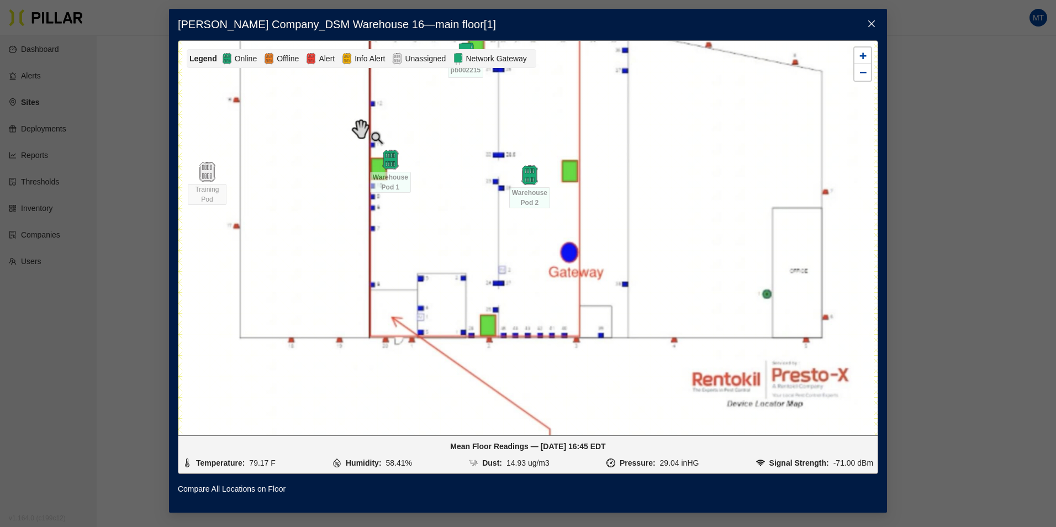
click at [572, 340] on div at bounding box center [527, 238] width 699 height 394
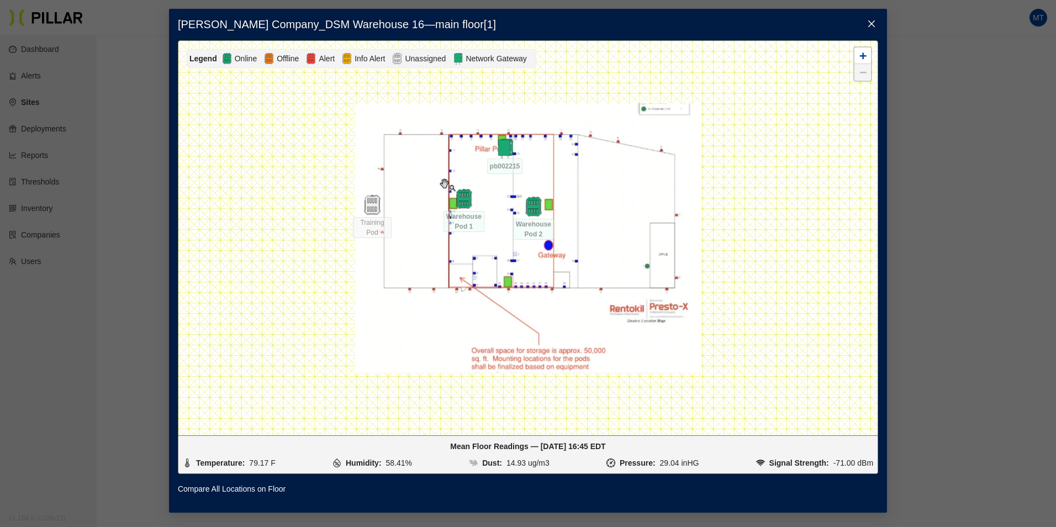
click at [873, 20] on icon "close" at bounding box center [871, 23] width 9 height 9
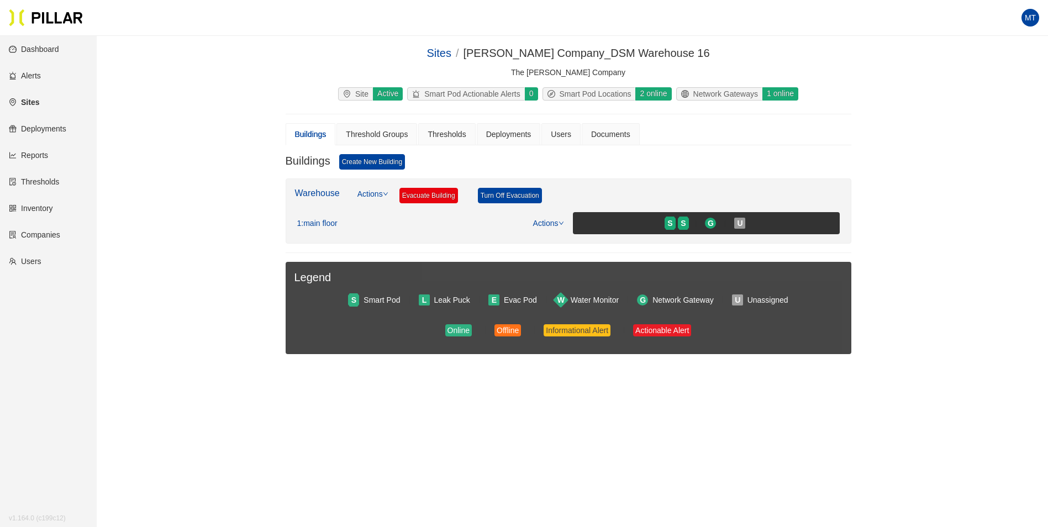
click at [136, 120] on div "Sites / [PERSON_NAME] Company_DSM Warehouse 16 / The [PERSON_NAME] Company Site…" at bounding box center [568, 217] width 889 height 345
click at [55, 52] on link "Dashboard" at bounding box center [34, 49] width 50 height 9
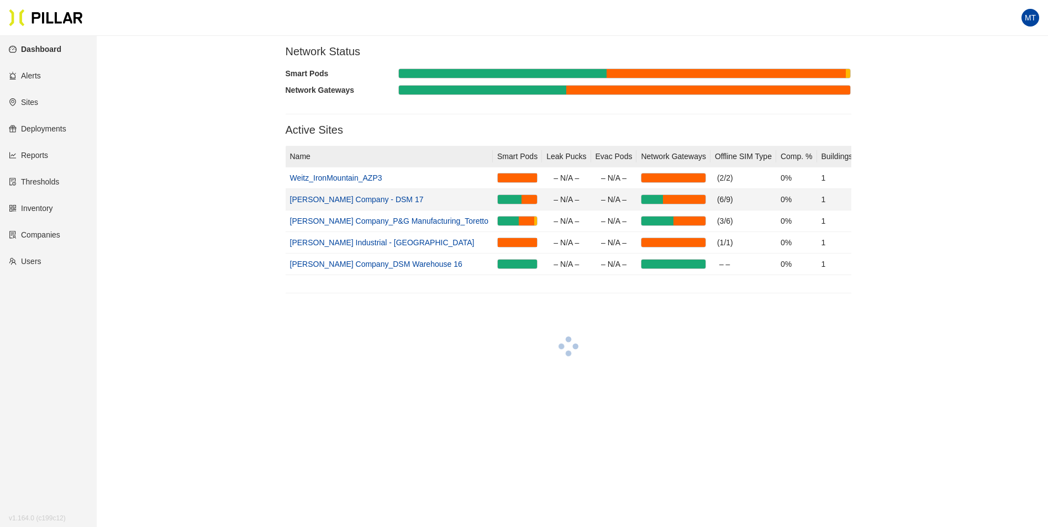
click at [371, 199] on link "[PERSON_NAME] Company - DSM 17" at bounding box center [357, 199] width 134 height 9
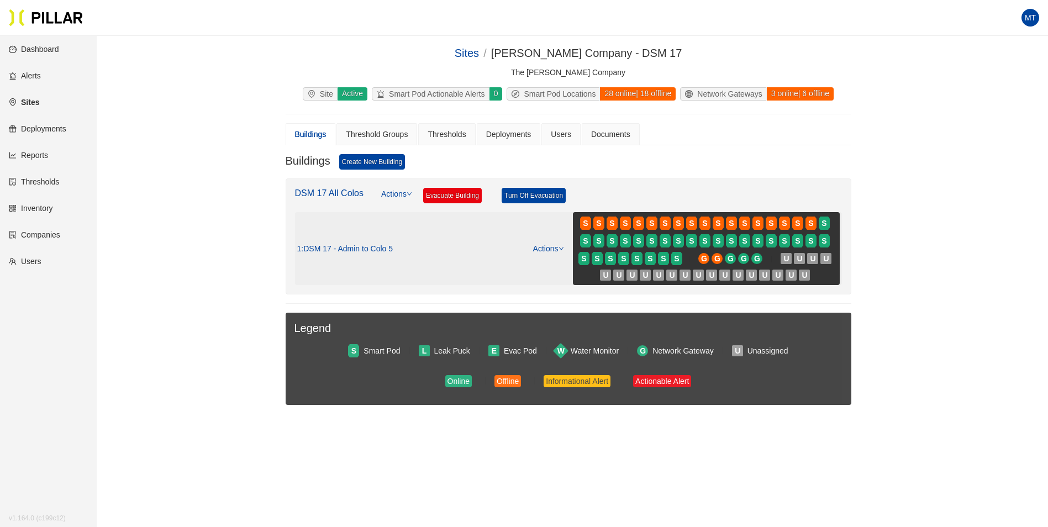
click at [367, 250] on span ": DSM 17 - Admin to Colo 5" at bounding box center [347, 249] width 92 height 10
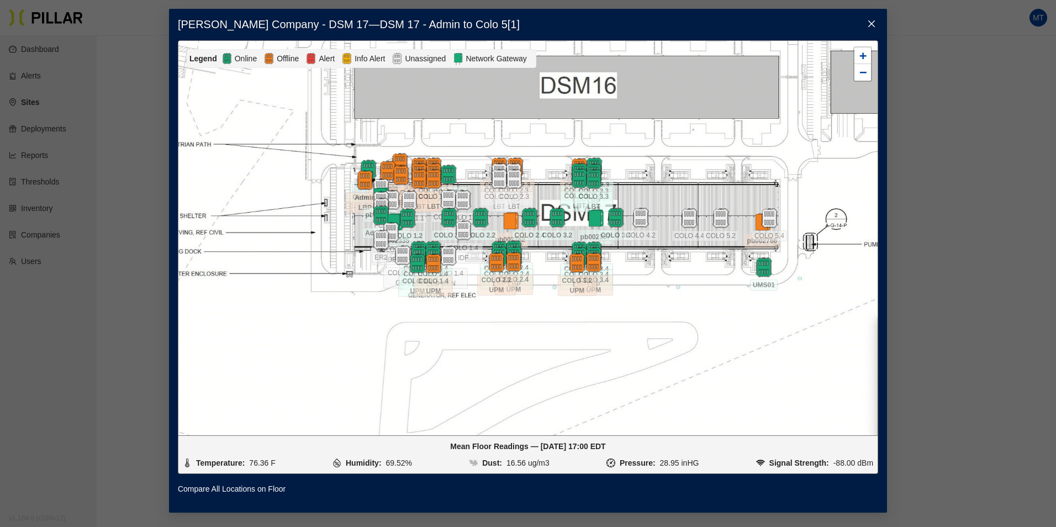
click at [869, 26] on icon "close" at bounding box center [871, 23] width 7 height 7
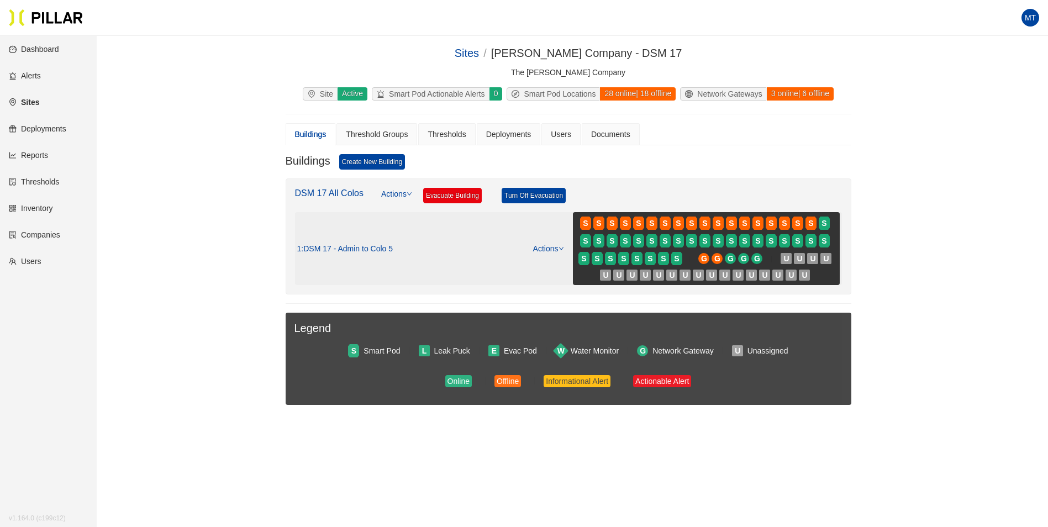
click at [356, 247] on span ": DSM 17 - Admin to Colo 5" at bounding box center [347, 249] width 92 height 10
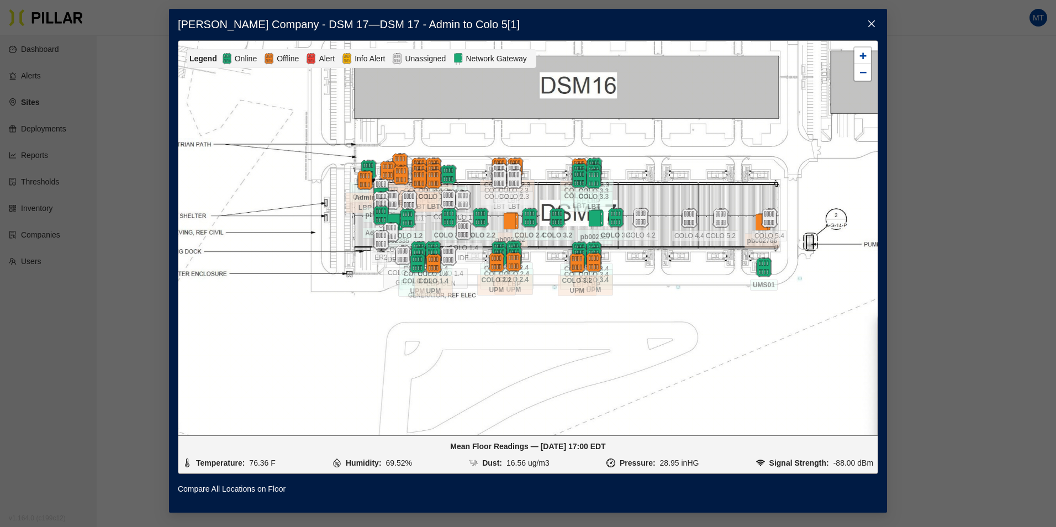
click at [877, 25] on span "Close" at bounding box center [871, 24] width 31 height 31
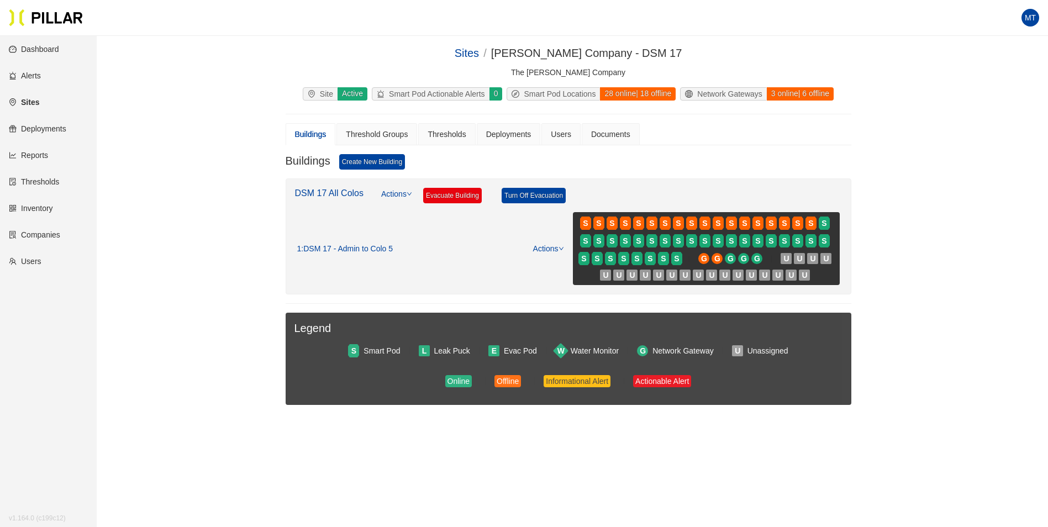
click at [57, 50] on link "Dashboard" at bounding box center [34, 49] width 50 height 9
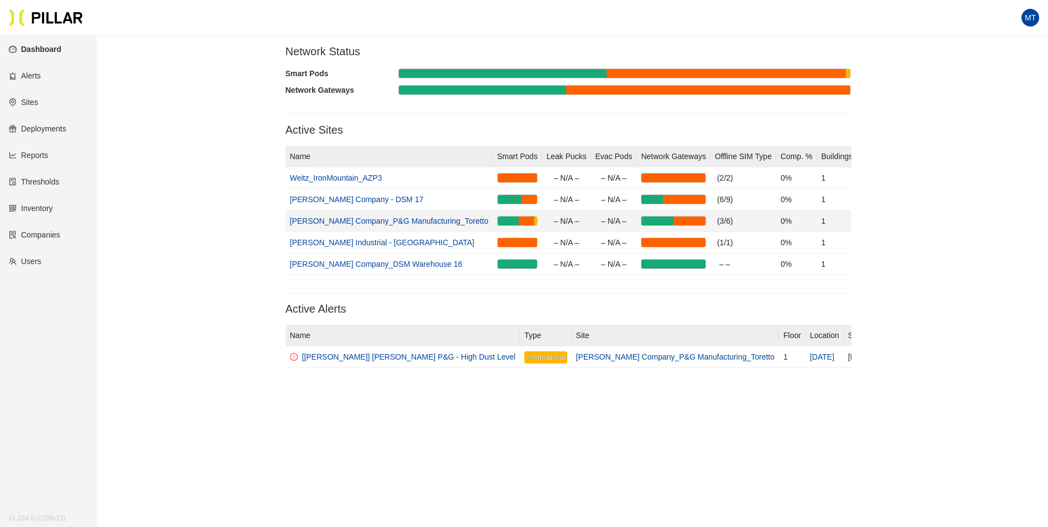
click at [400, 222] on link "[PERSON_NAME] Company_P&G Manufacturing_Toretto" at bounding box center [389, 220] width 199 height 9
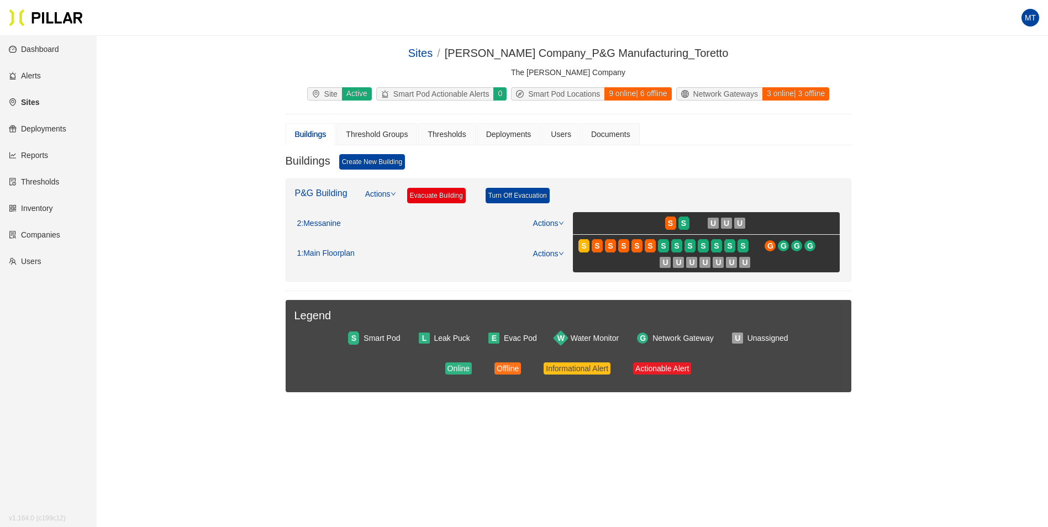
click at [265, 240] on div "Sites / [PERSON_NAME] Company_P&G Manufacturing_Toretto / The [PERSON_NAME] Com…" at bounding box center [568, 236] width 889 height 383
click at [53, 49] on link "Dashboard" at bounding box center [34, 49] width 50 height 9
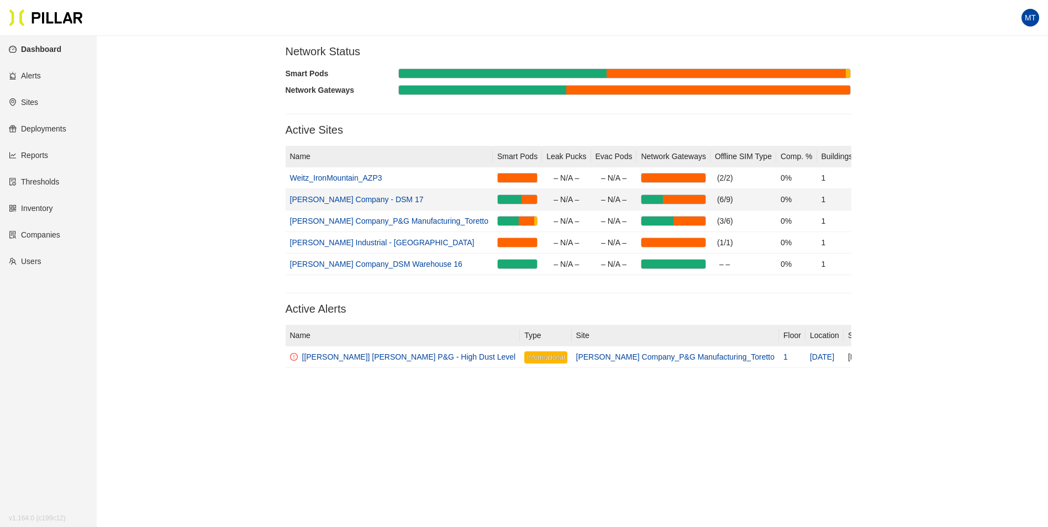
click at [360, 200] on link "[PERSON_NAME] Company - DSM 17" at bounding box center [357, 199] width 134 height 9
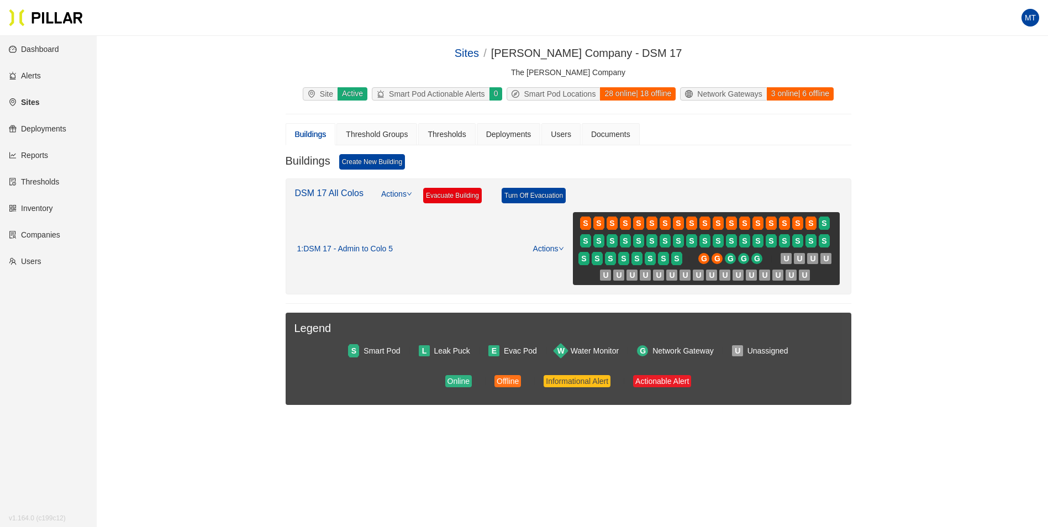
click at [914, 316] on div "Sites / [PERSON_NAME] Company - DSM 17 / The [PERSON_NAME] Company Site Active …" at bounding box center [568, 242] width 889 height 395
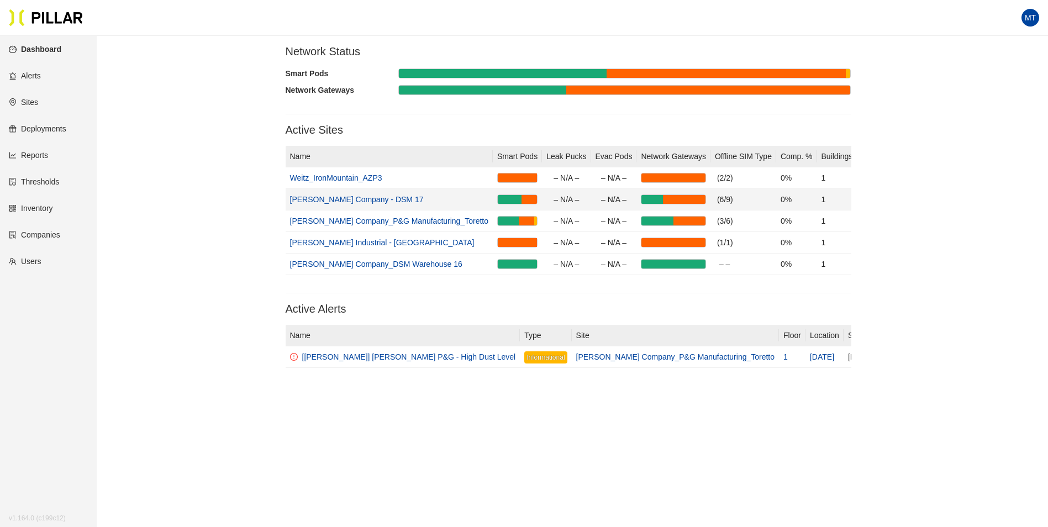
click at [343, 201] on link "[PERSON_NAME] Company - DSM 17" at bounding box center [357, 199] width 134 height 9
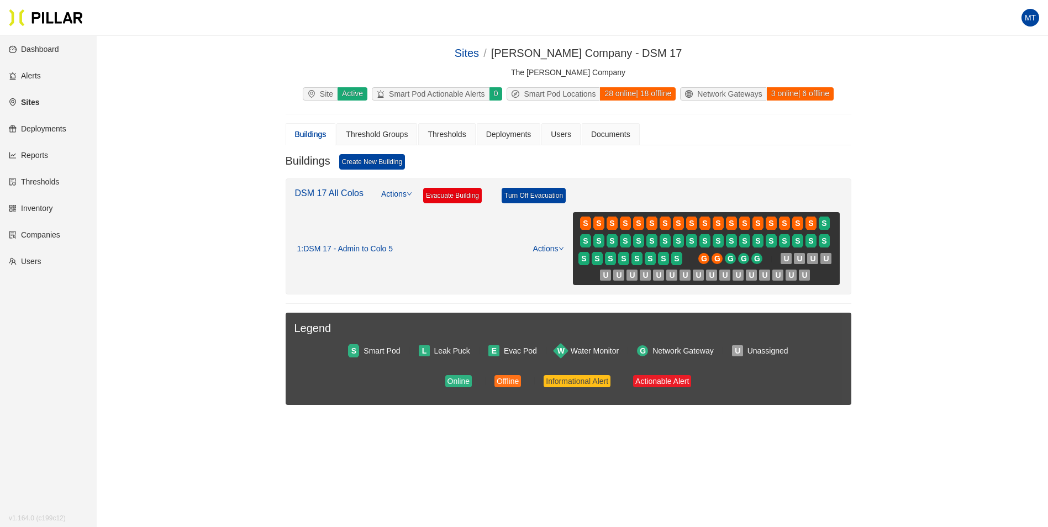
click at [768, 156] on div "Buildings Create New Building" at bounding box center [569, 166] width 566 height 24
click at [673, 166] on div "Buildings Create New Building" at bounding box center [569, 166] width 566 height 24
click at [59, 50] on link "Dashboard" at bounding box center [34, 49] width 50 height 9
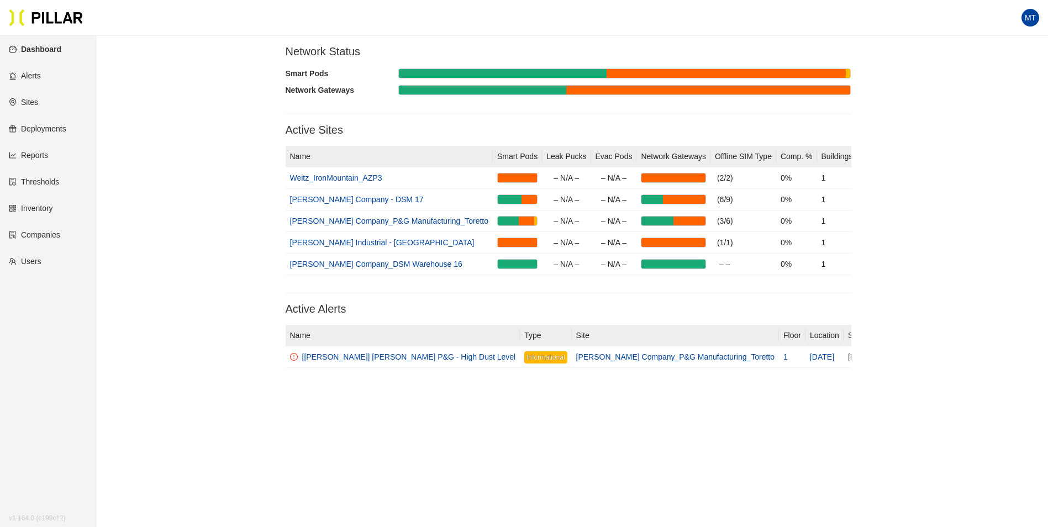
click at [219, 404] on main "Network Status Smart Pods Network Gateways Active Sites Name Smart Pods Leak Pu…" at bounding box center [524, 299] width 1048 height 527
click at [462, 294] on section "Network Status Smart Pods Network Gateways Active Sites Name Smart Pods Leak Pu…" at bounding box center [569, 211] width 566 height 332
click at [370, 203] on link "[PERSON_NAME] Company - DSM 17" at bounding box center [357, 199] width 134 height 9
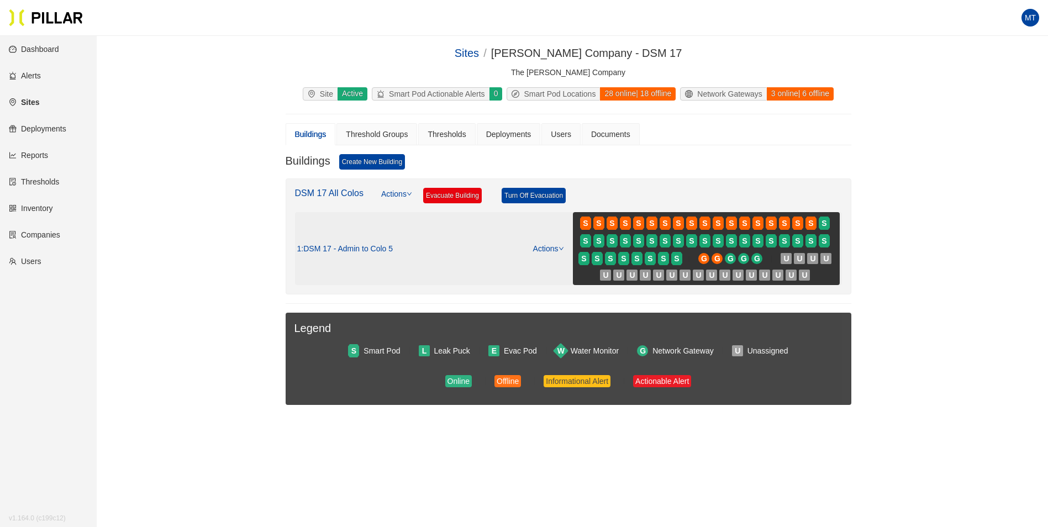
click at [355, 251] on span ": DSM 17 - Admin to Colo 5" at bounding box center [347, 249] width 92 height 10
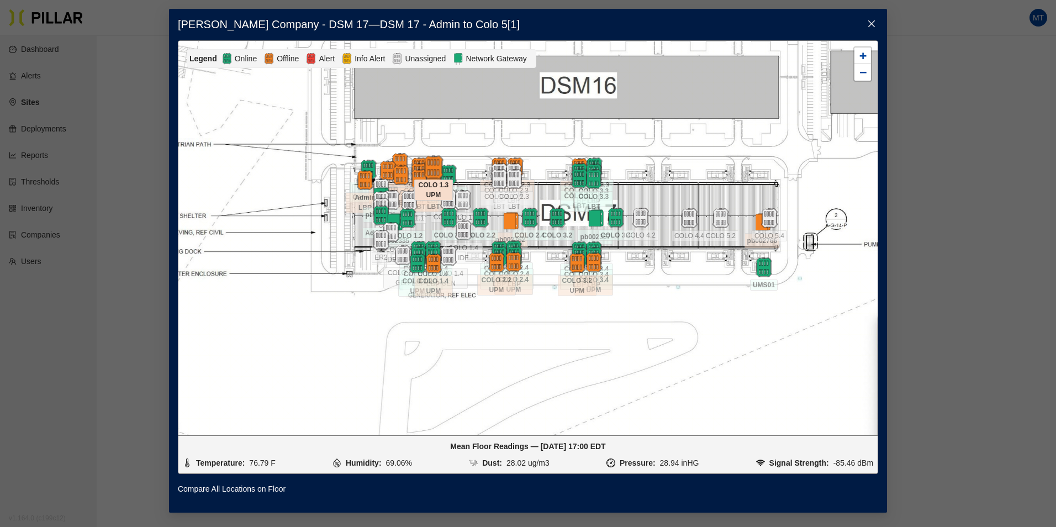
click at [431, 167] on img at bounding box center [433, 167] width 24 height 24
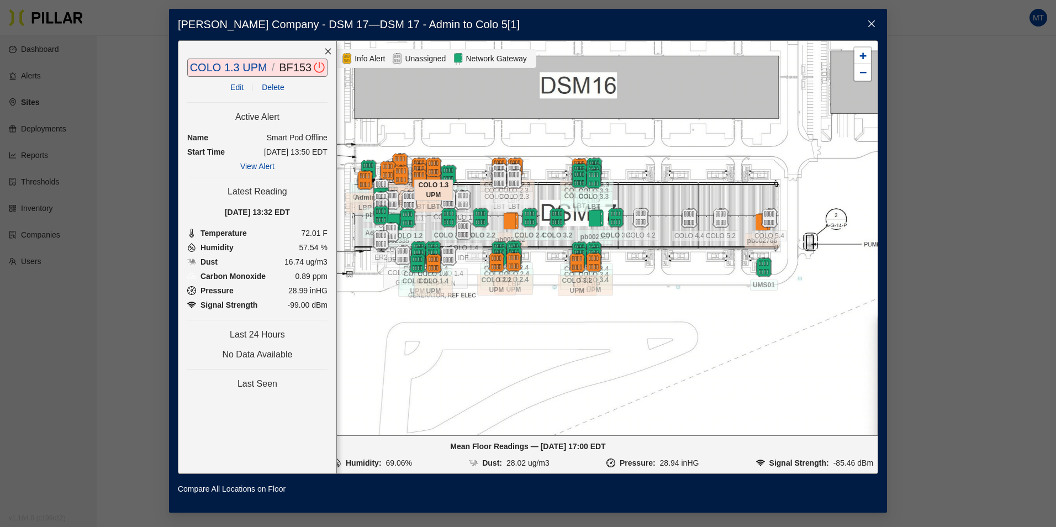
click at [264, 166] on link "View Alert" at bounding box center [257, 166] width 34 height 9
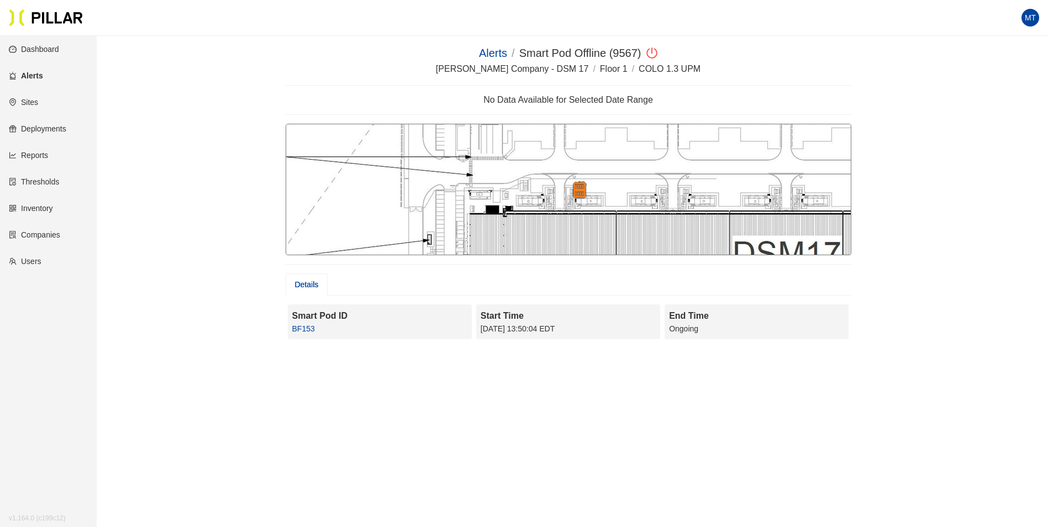
click at [553, 193] on div at bounding box center [569, 190] width 566 height 132
click at [845, 61] on div "Alerts / Smart Pod Offline (9567) /" at bounding box center [569, 53] width 566 height 17
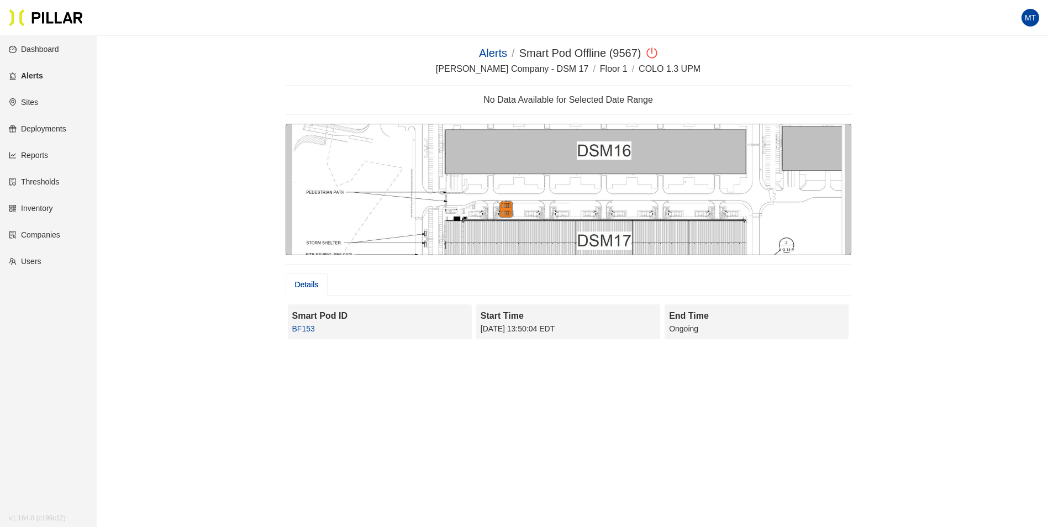
click at [748, 75] on div "[PERSON_NAME] Company - DSM 17 / Floor 1 / COLO 1.3 UPM /" at bounding box center [569, 69] width 566 height 14
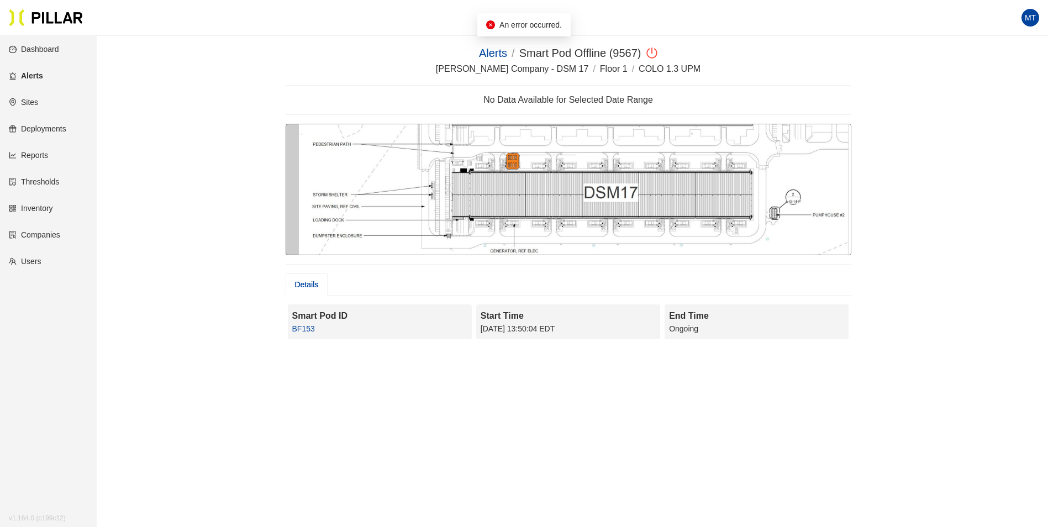
drag, startPoint x: 376, startPoint y: 218, endPoint x: 383, endPoint y: 170, distance: 48.5
click at [383, 170] on div at bounding box center [569, 190] width 566 height 132
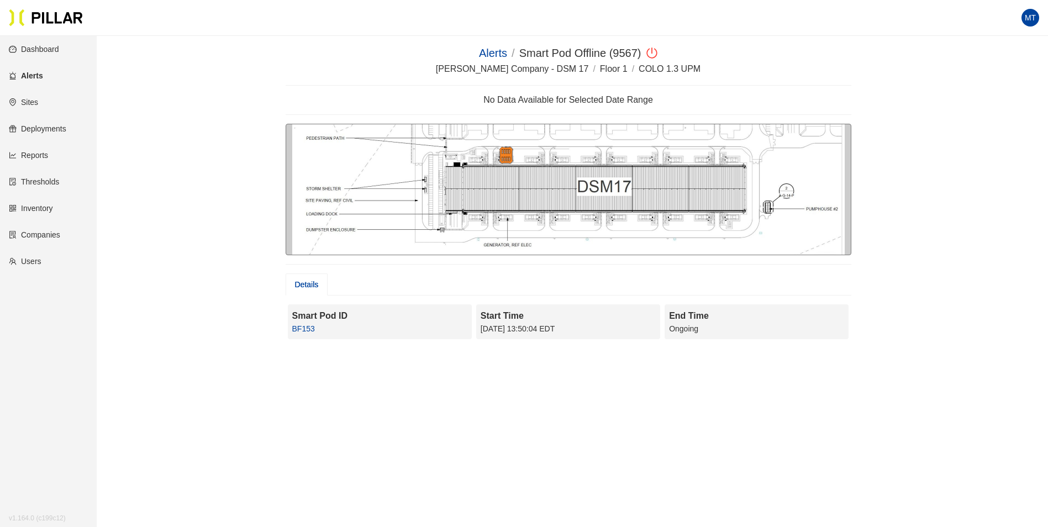
click at [47, 52] on link "Dashboard" at bounding box center [34, 49] width 50 height 9
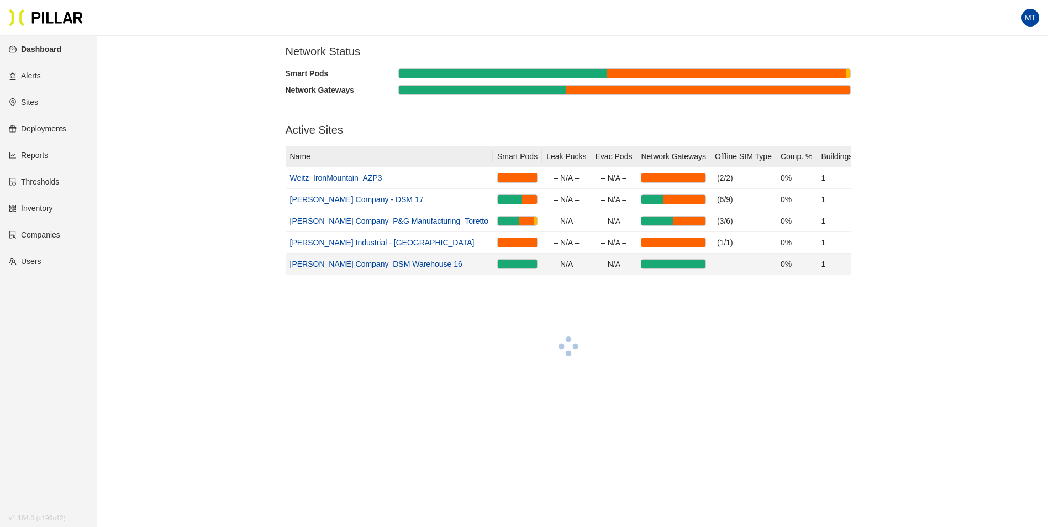
click at [394, 265] on link "[PERSON_NAME] Company_DSM Warehouse 16" at bounding box center [376, 264] width 172 height 9
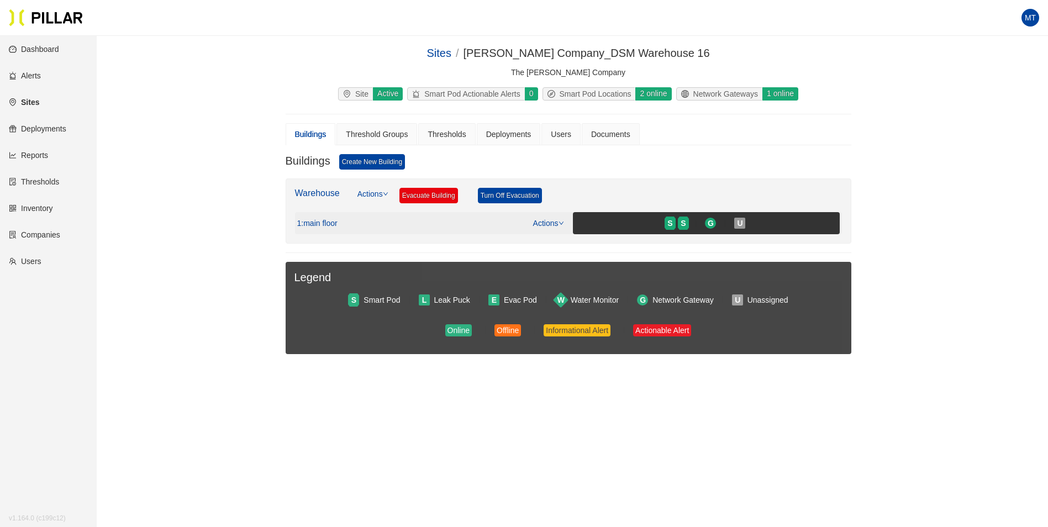
click at [555, 221] on link "Actions" at bounding box center [548, 223] width 31 height 9
click at [564, 236] on link "View/Edit Floor Plan" at bounding box center [572, 241] width 70 height 12
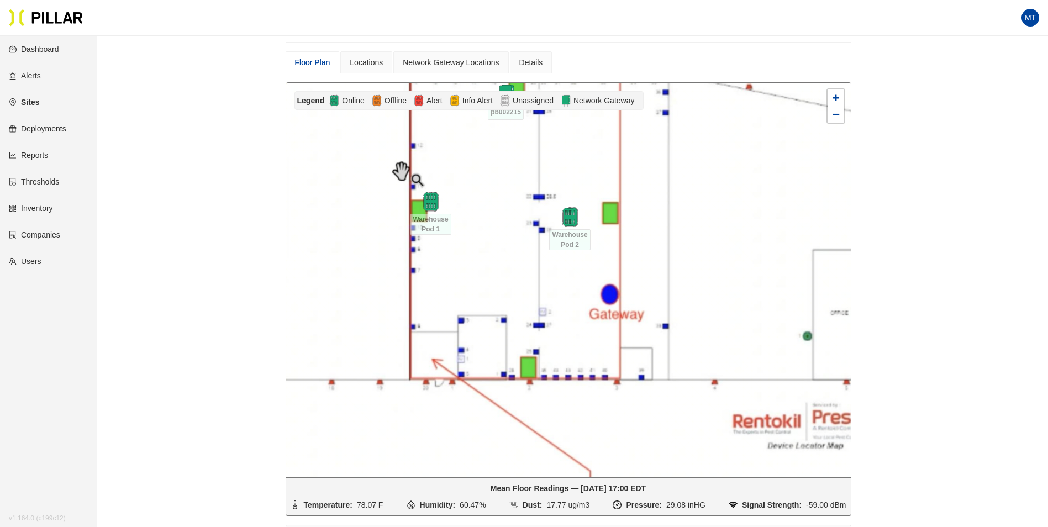
scroll to position [110, 0]
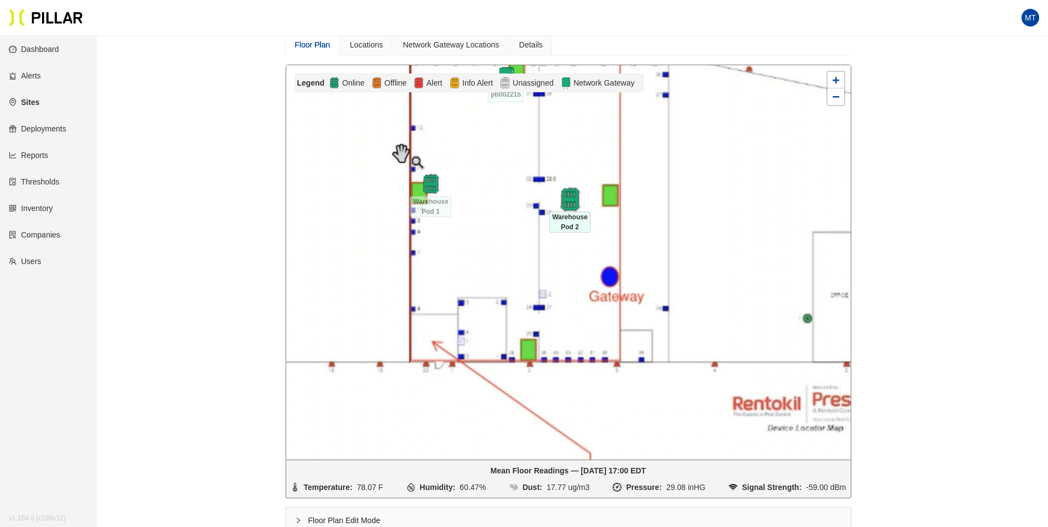
click at [574, 202] on img at bounding box center [570, 200] width 24 height 24
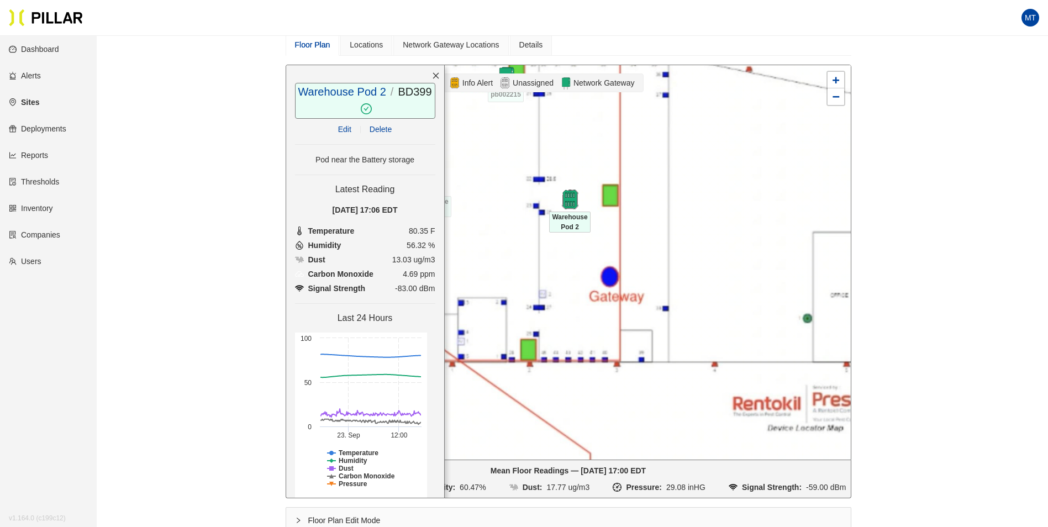
click at [827, 203] on div at bounding box center [568, 262] width 564 height 394
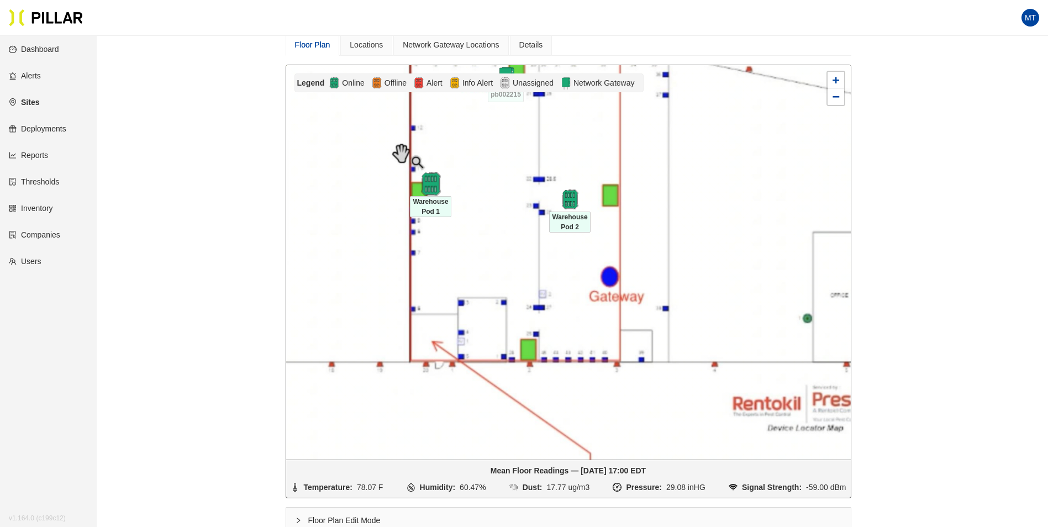
click at [433, 187] on img at bounding box center [431, 184] width 24 height 24
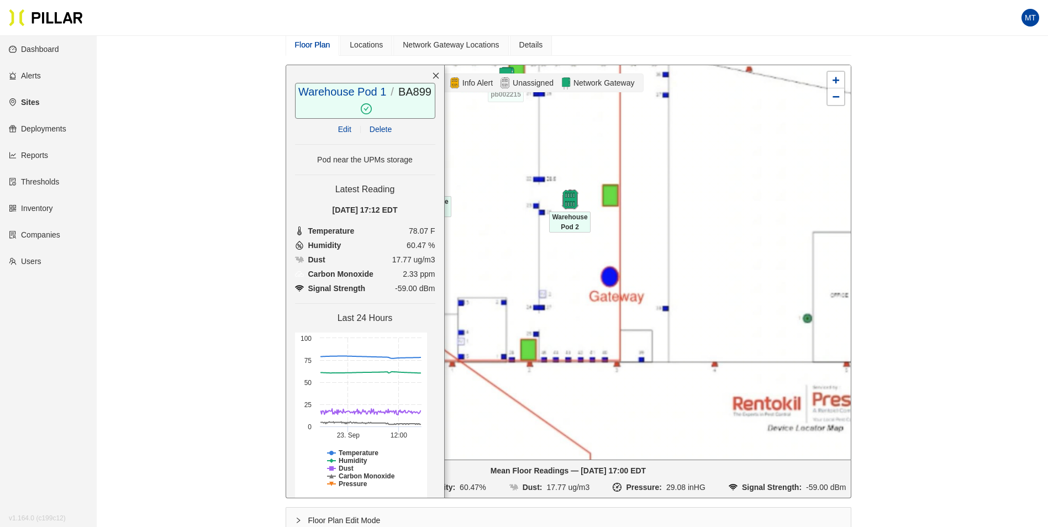
click at [720, 256] on div at bounding box center [568, 262] width 564 height 394
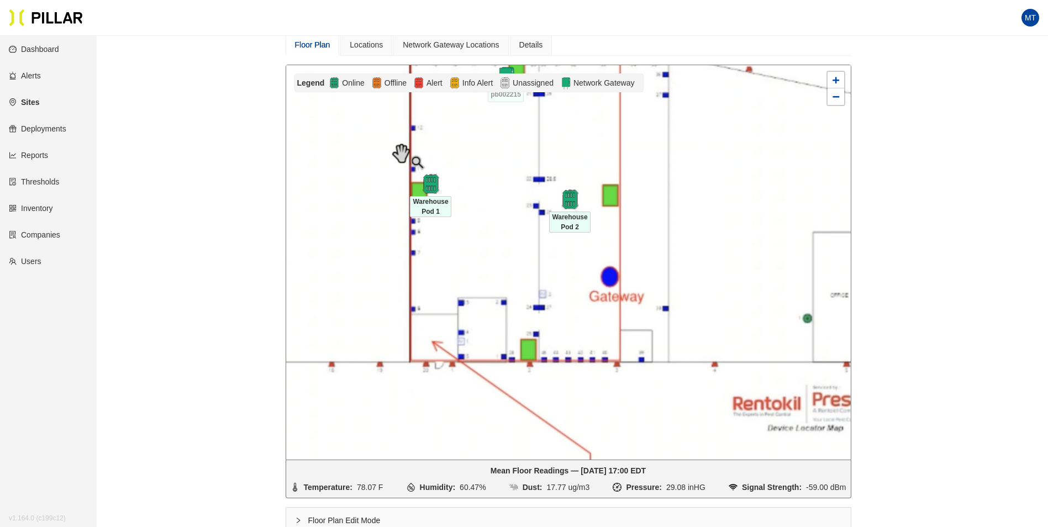
click at [611, 286] on div at bounding box center [568, 262] width 564 height 394
click at [628, 305] on div at bounding box center [568, 262] width 564 height 394
click at [629, 302] on div at bounding box center [568, 262] width 564 height 394
click at [644, 345] on div at bounding box center [568, 262] width 564 height 394
